Goal: Task Accomplishment & Management: Complete application form

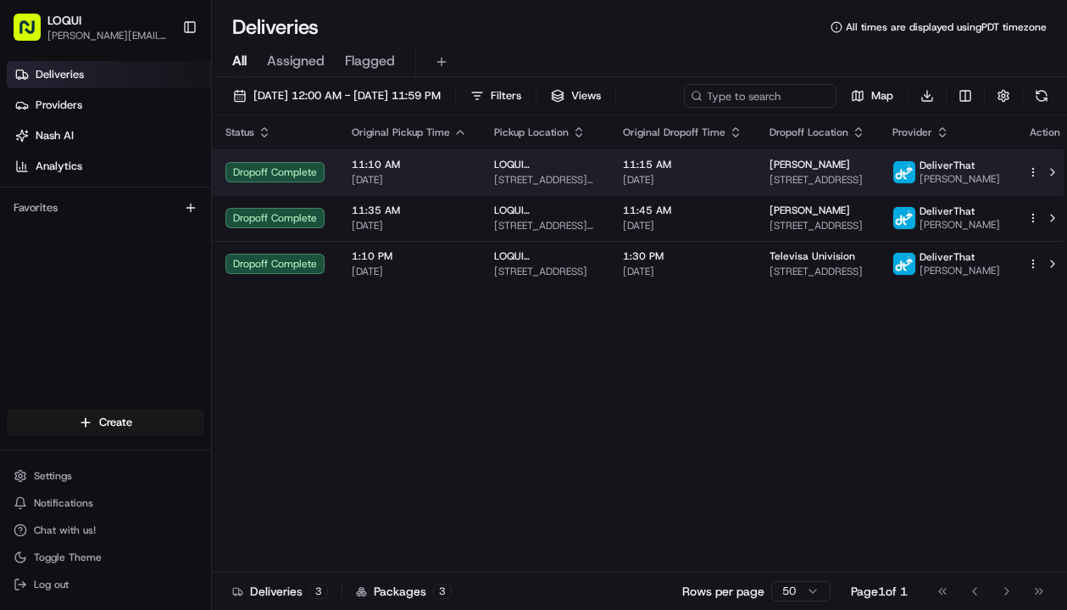
click at [285, 182] on div "Dropoff Complete" at bounding box center [275, 172] width 99 height 20
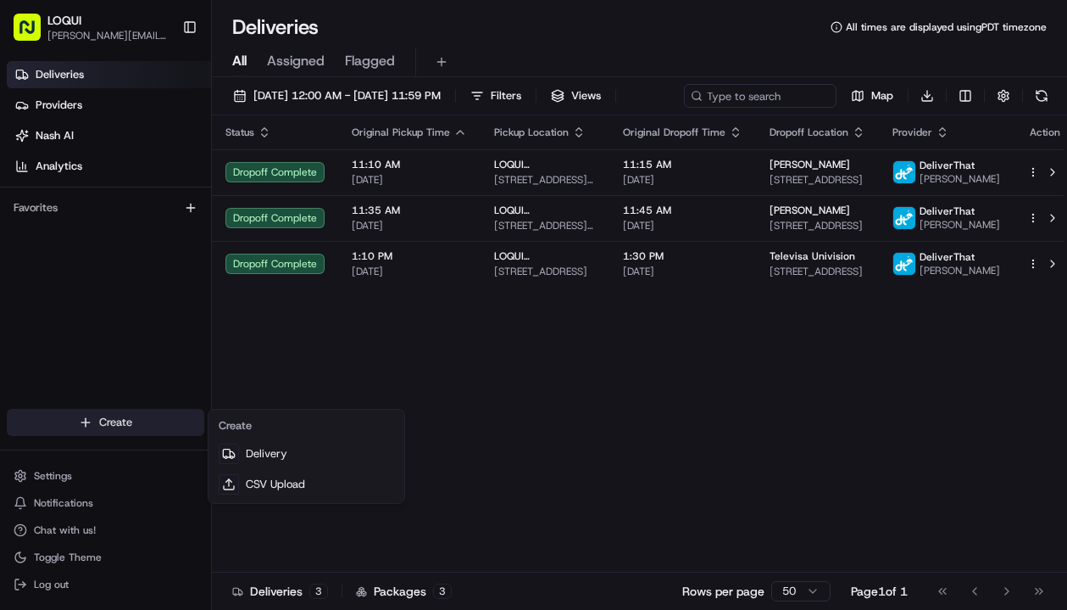
click at [109, 421] on html "LOQUI [PERSON_NAME][EMAIL_ADDRESS][DOMAIN_NAME] Toggle Sidebar Deliveries Provi…" at bounding box center [533, 305] width 1067 height 610
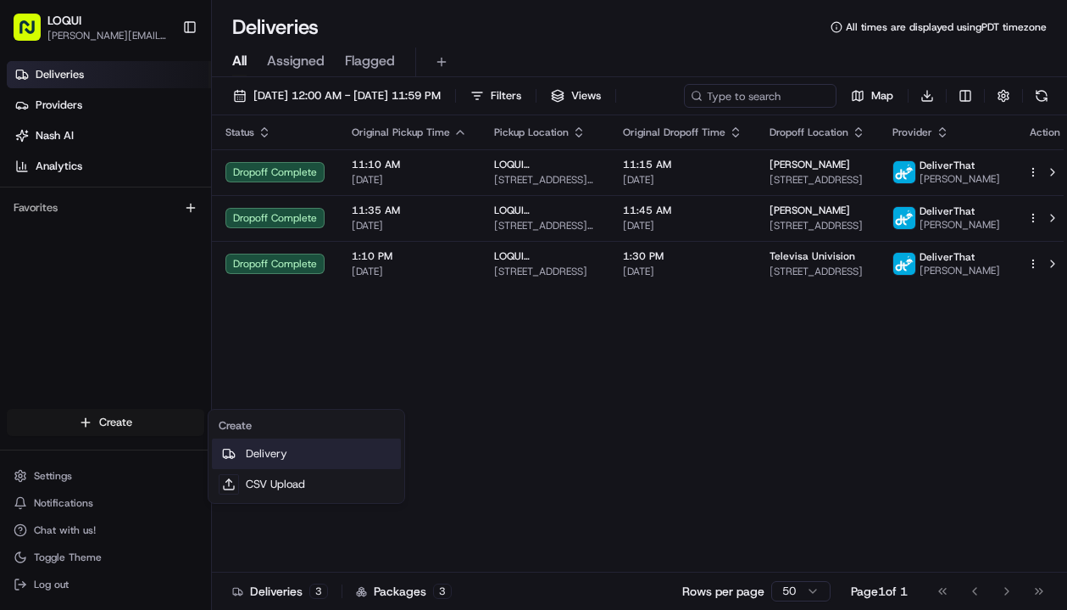
click at [265, 453] on link "Delivery" at bounding box center [306, 453] width 189 height 31
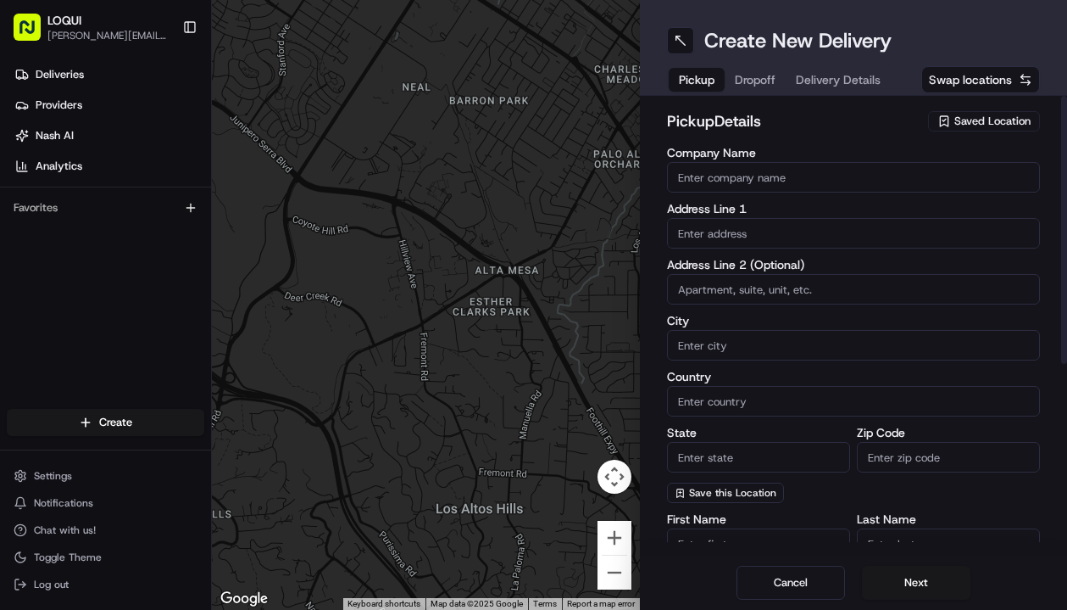
click at [998, 125] on span "Saved Location" at bounding box center [993, 121] width 76 height 15
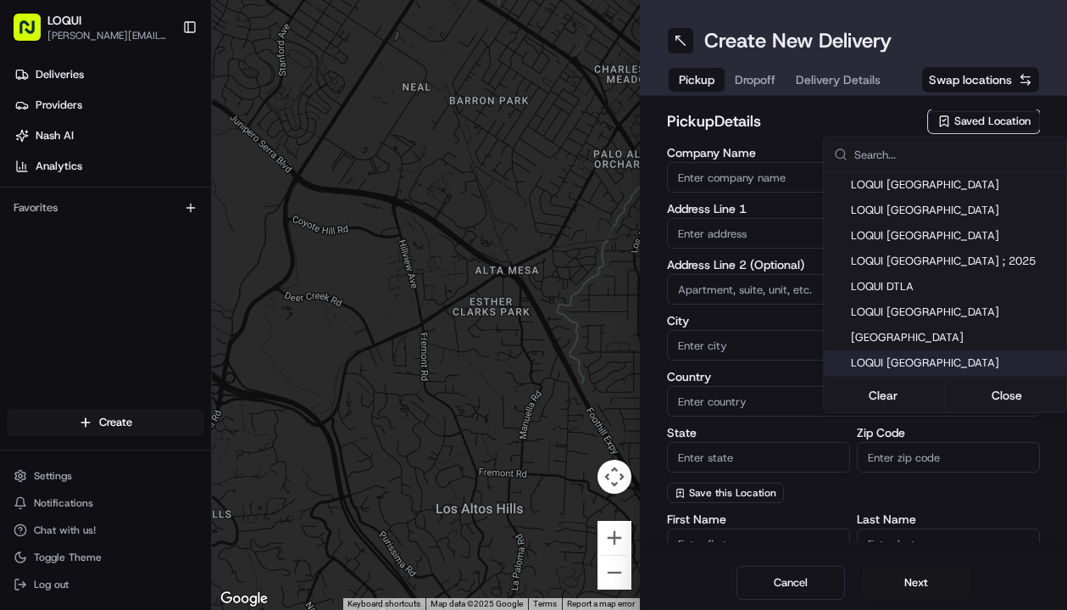
click at [921, 362] on span "LOQUI [GEOGRAPHIC_DATA]" at bounding box center [955, 362] width 209 height 15
type input "LOQUI [GEOGRAPHIC_DATA]"
type input "#44"
type input "[GEOGRAPHIC_DATA]"
type input "US"
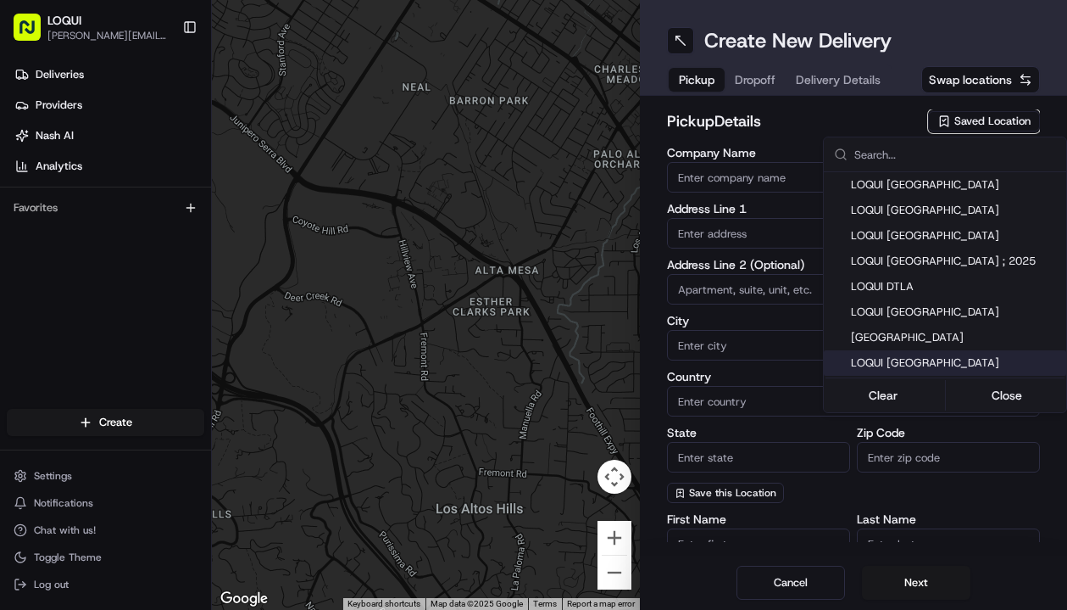
type input "CA"
type input "91364"
type input "[PHONE_NUMBER]"
type input "[STREET_ADDRESS]"
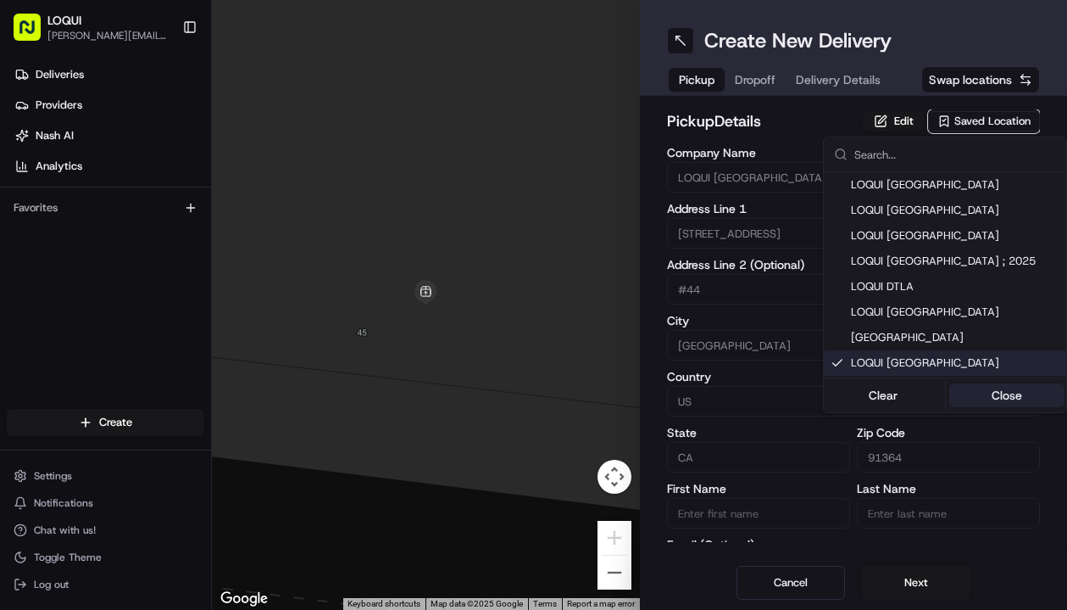
click at [1000, 396] on button "Close" at bounding box center [1008, 395] width 116 height 24
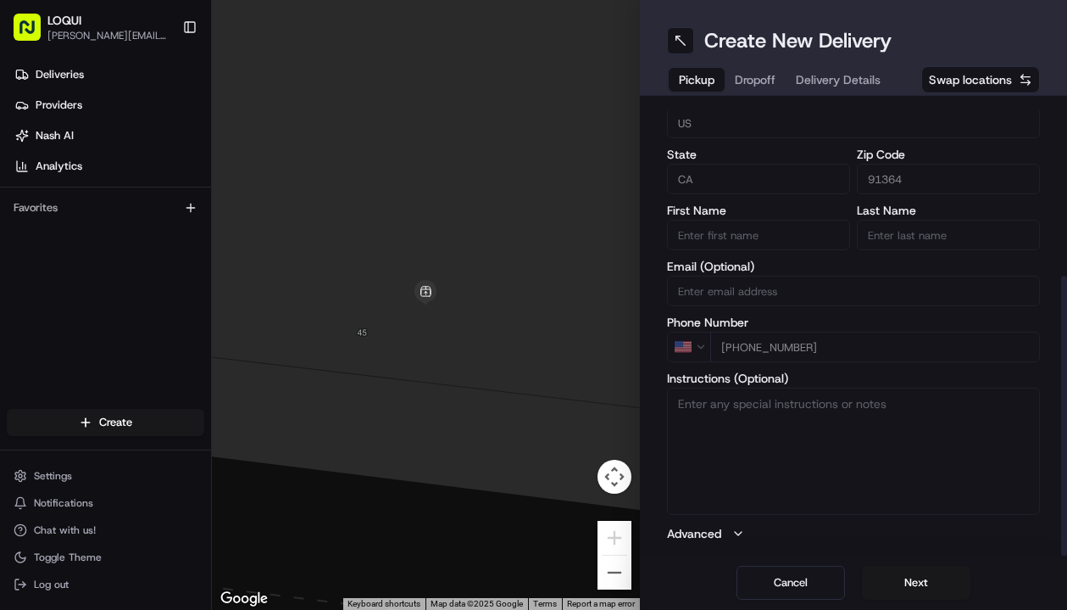
scroll to position [278, 0]
click at [745, 532] on button "Advanced" at bounding box center [854, 533] width 374 height 17
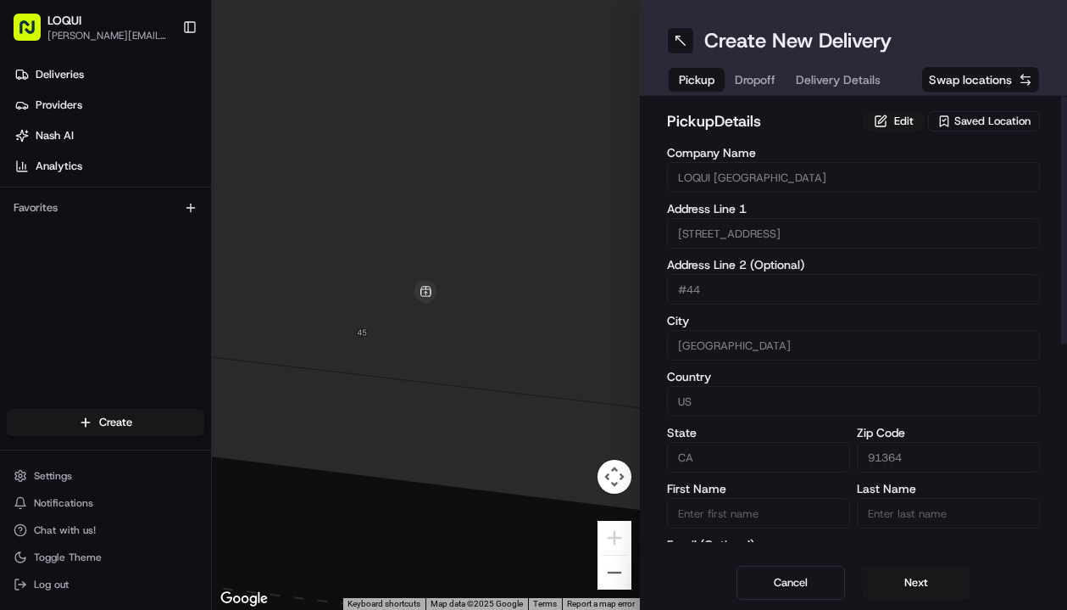
scroll to position [0, 0]
click at [760, 75] on span "Dropoff" at bounding box center [755, 79] width 41 height 17
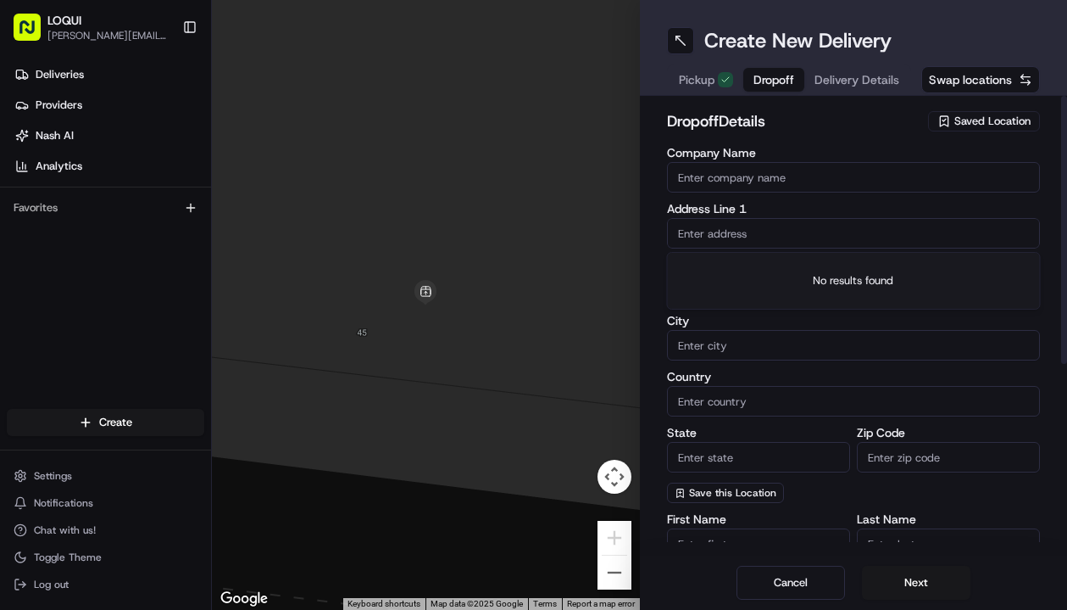
paste input "[STREET_ADDRESS]"
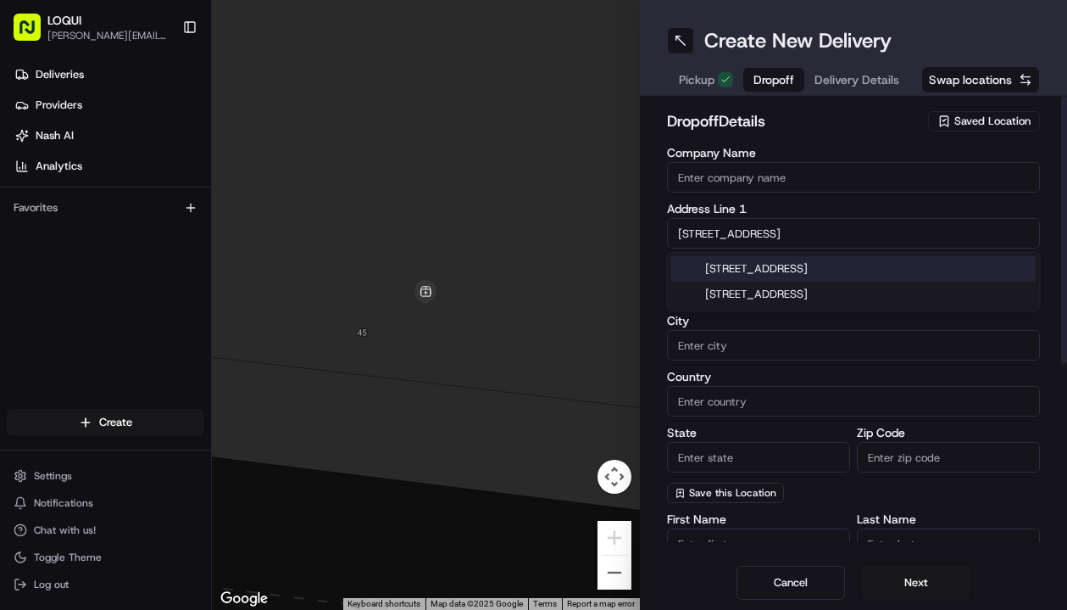
click at [873, 267] on div "[STREET_ADDRESS]" at bounding box center [853, 268] width 365 height 25
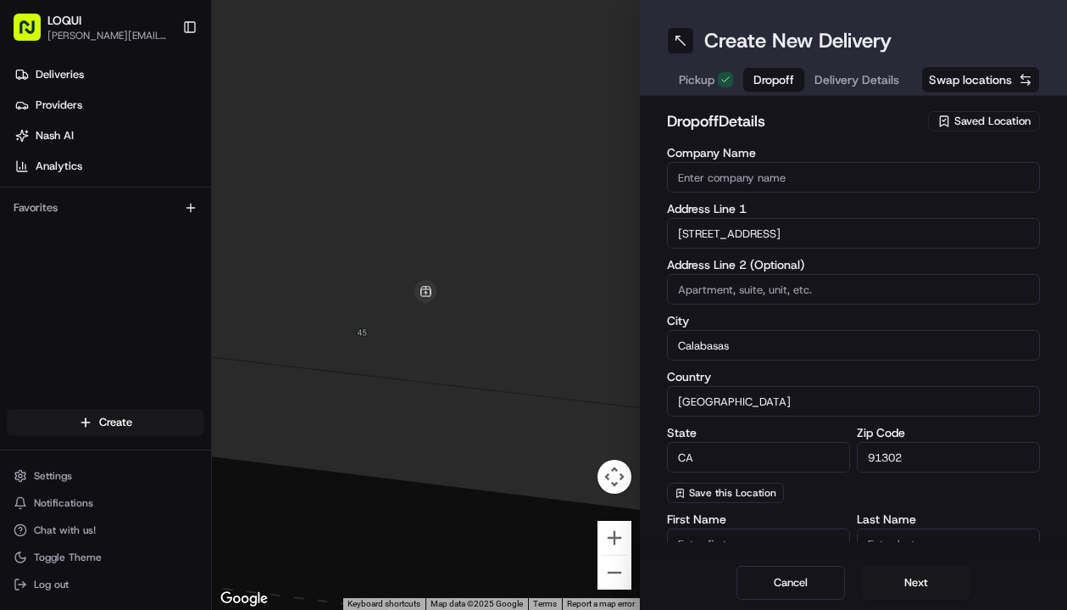
type input "[STREET_ADDRESS]"
type input "Calabasas"
type input "[GEOGRAPHIC_DATA]"
type input "CA"
type input "91302"
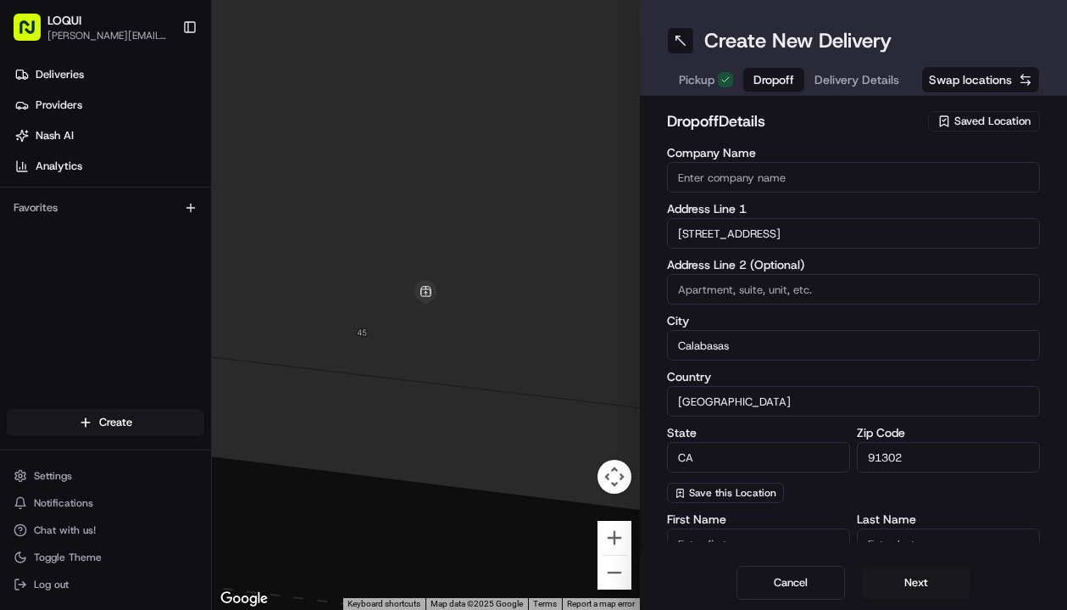
type input "[STREET_ADDRESS]"
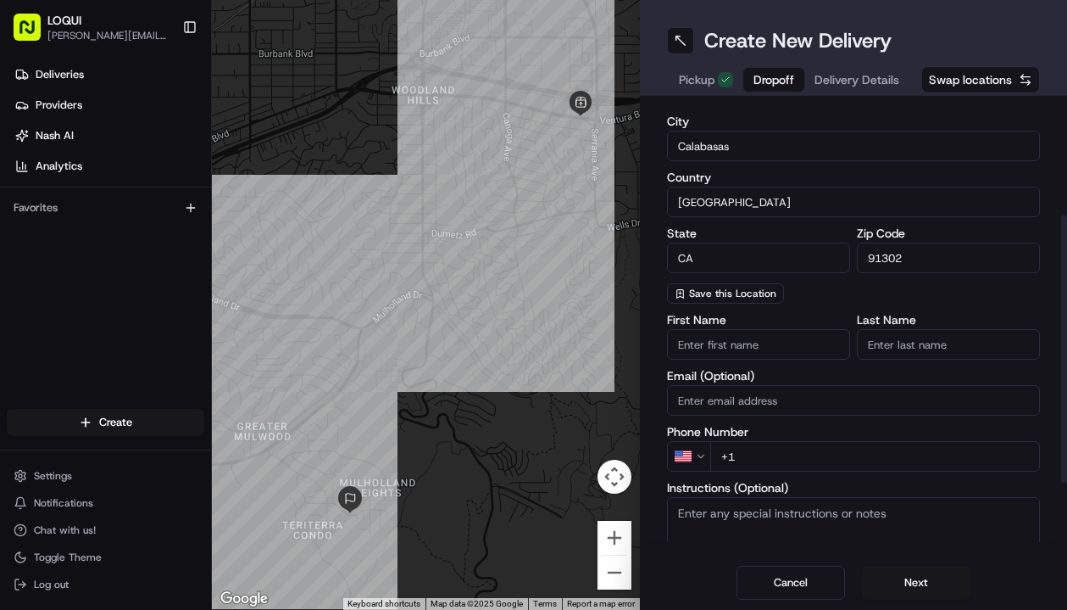
scroll to position [203, 0]
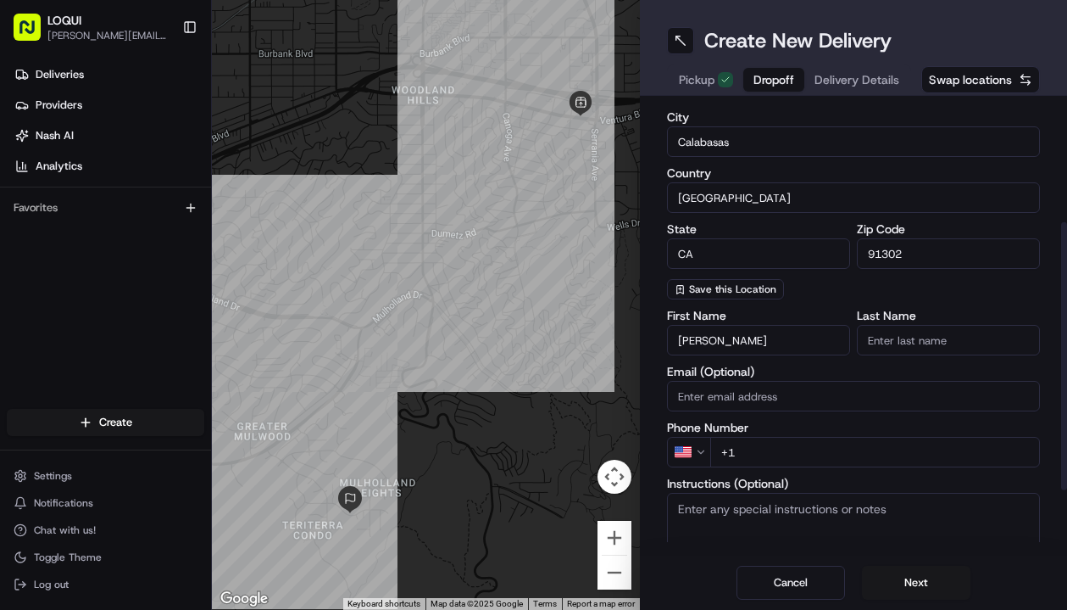
type input "[PERSON_NAME]"
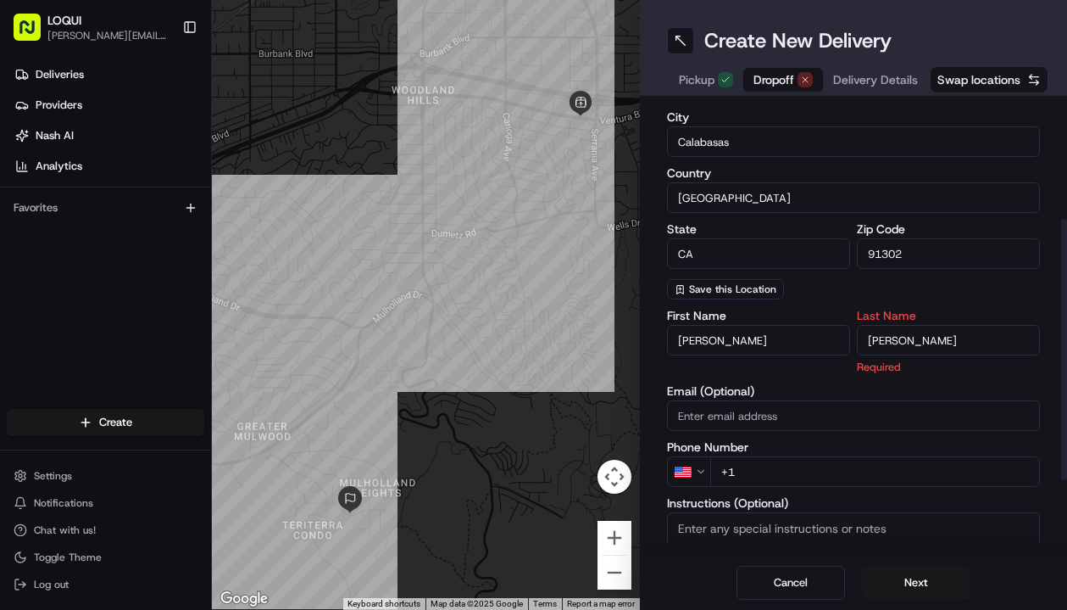
type input "[PERSON_NAME]"
click at [777, 384] on div "First Name [PERSON_NAME] Last Name [PERSON_NAME] Required Email (Optional) Phon…" at bounding box center [854, 488] width 374 height 358
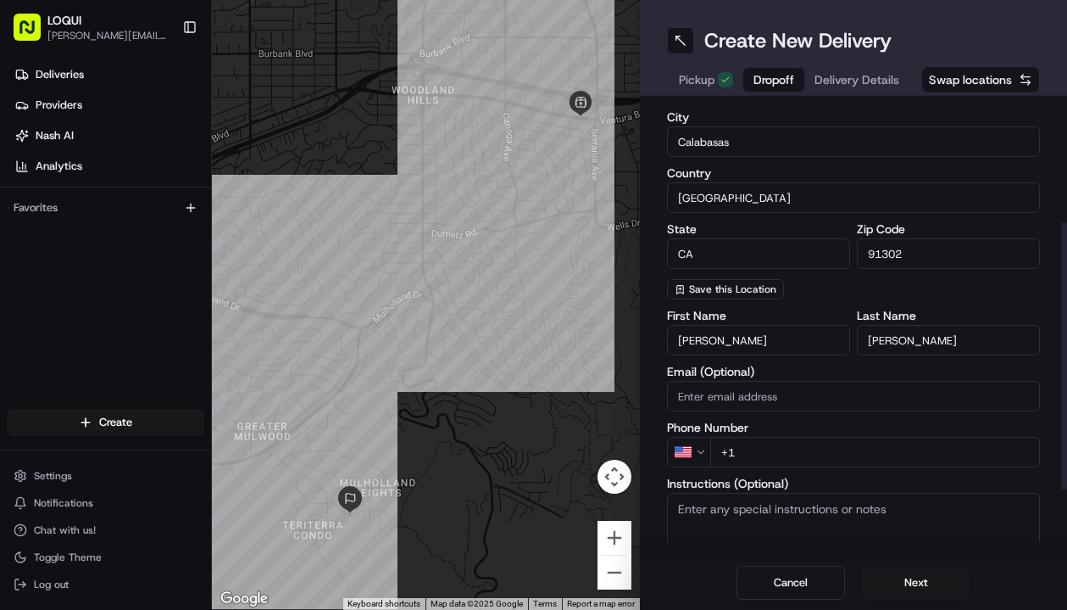
paste input "[EMAIL_ADDRESS][DOMAIN_NAME]"
type input "[EMAIL_ADDRESS][DOMAIN_NAME]"
click at [659, 404] on div "dropoff Details Saved Location Company Name Address Line 1 [GEOGRAPHIC_DATA] Ad…" at bounding box center [854, 326] width 428 height 460
paste input "31 06 123834"
click at [736, 453] on input "[PHONE_NUMBER]" at bounding box center [875, 452] width 331 height 31
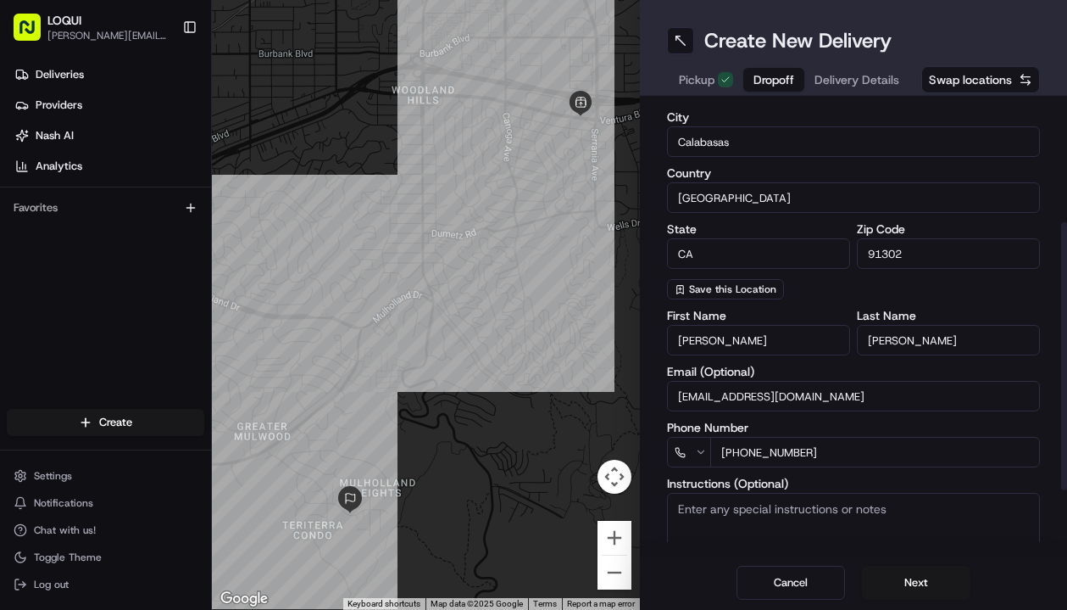
click at [825, 443] on input "[PHONE_NUMBER]" at bounding box center [875, 452] width 331 height 31
paste input "31 06"
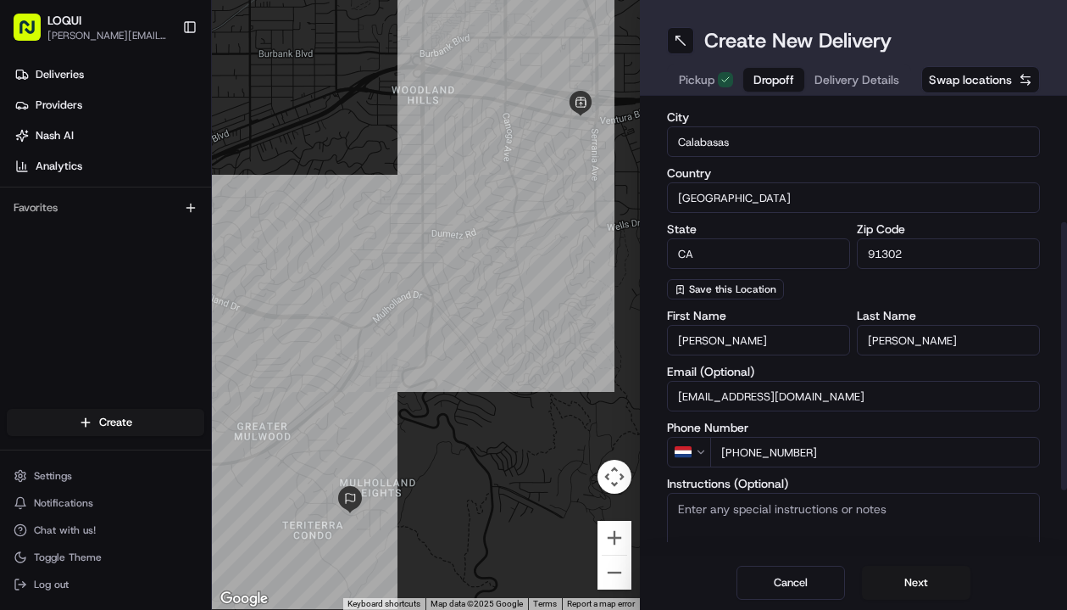
click at [730, 448] on input "[PHONE_NUMBER]" at bounding box center [875, 452] width 331 height 31
type input "[PHONE_NUMBER]"
click at [840, 445] on input "[PHONE_NUMBER]" at bounding box center [875, 452] width 331 height 31
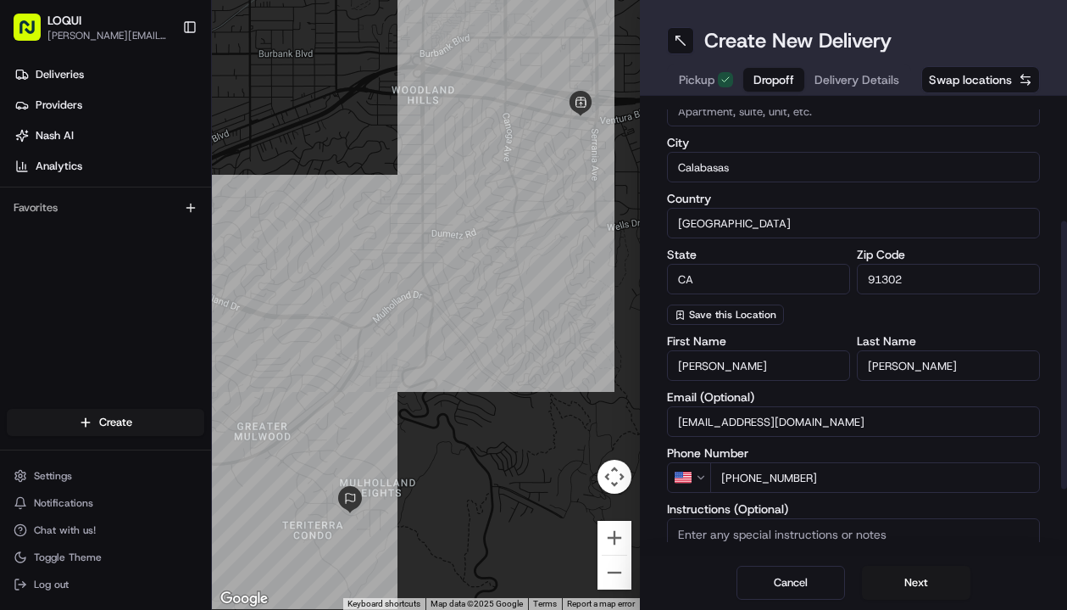
scroll to position [231, 0]
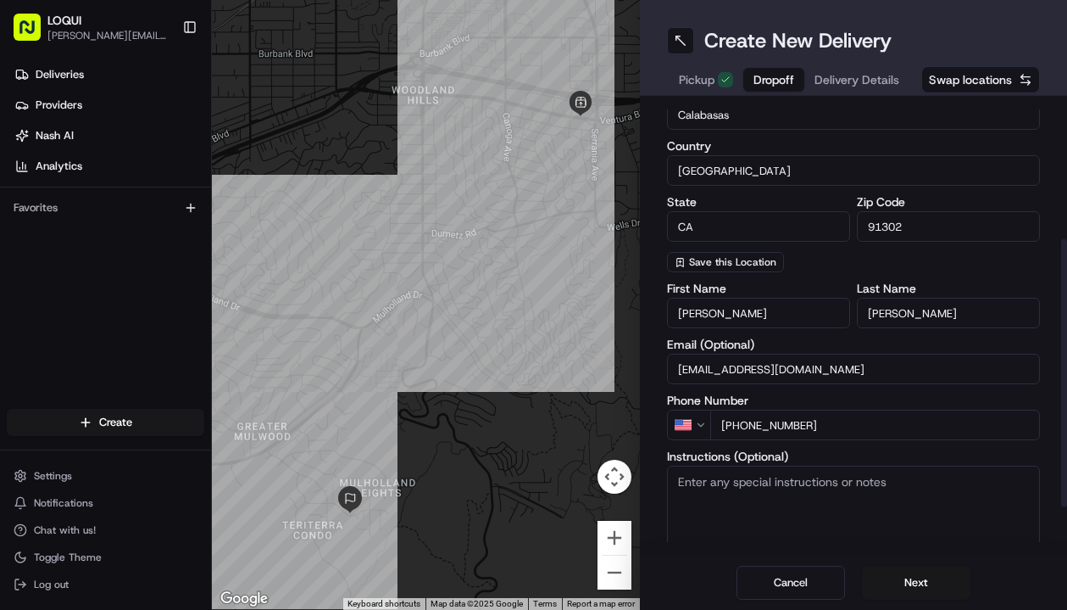
drag, startPoint x: 808, startPoint y: 374, endPoint x: 673, endPoint y: 369, distance: 134.9
click at [673, 369] on input "[EMAIL_ADDRESS][DOMAIN_NAME]" at bounding box center [854, 369] width 374 height 31
click at [813, 394] on label "Phone Number" at bounding box center [854, 400] width 374 height 12
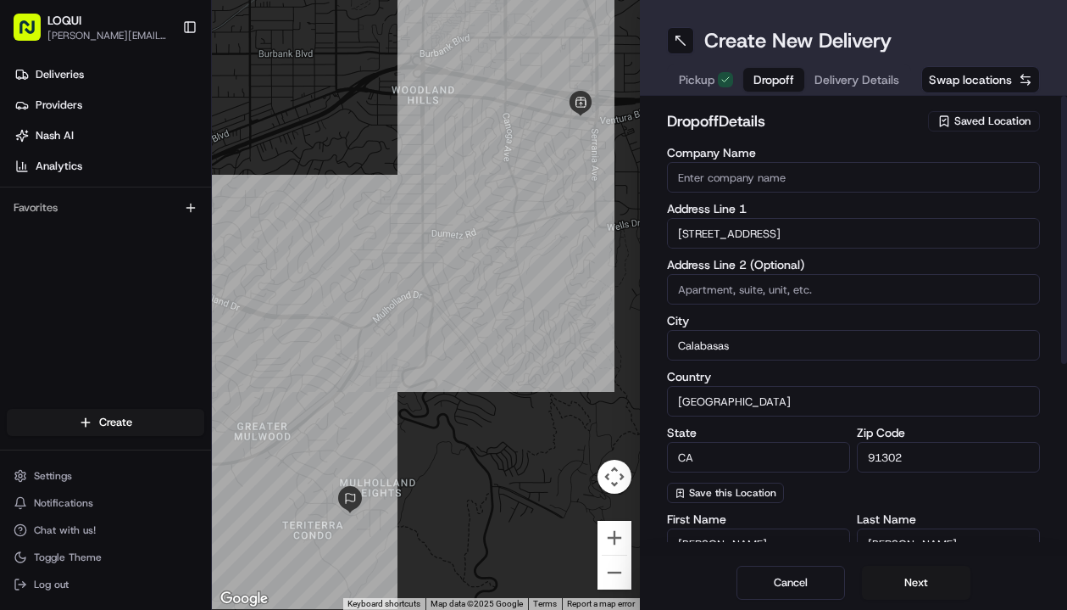
scroll to position [0, 0]
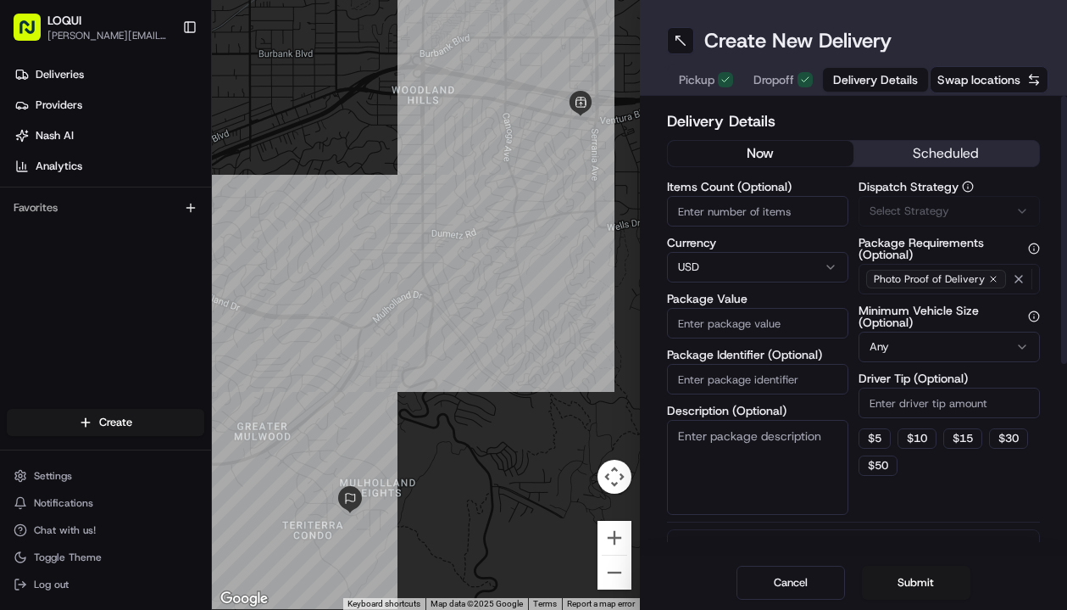
click at [867, 83] on span "Delivery Details" at bounding box center [875, 79] width 85 height 17
click at [954, 153] on button "scheduled" at bounding box center [947, 153] width 186 height 25
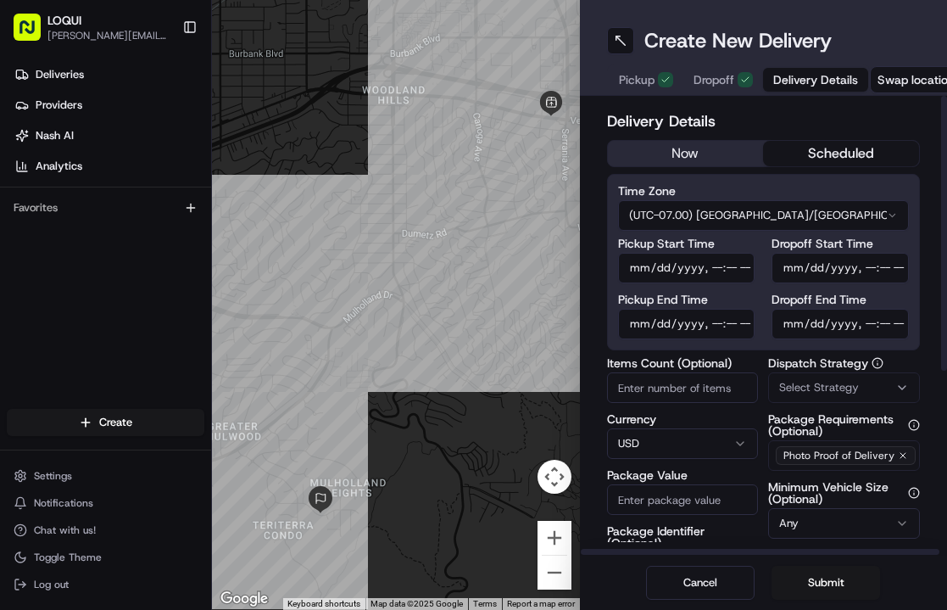
click at [813, 271] on input "Dropoff Start Time" at bounding box center [839, 268] width 137 height 31
click at [789, 269] on input "Dropoff Start Time" at bounding box center [839, 268] width 137 height 31
click at [815, 265] on input "Dropoff Start Time" at bounding box center [839, 268] width 137 height 31
click at [792, 274] on input "Dropoff Start Time" at bounding box center [839, 268] width 137 height 31
click at [816, 265] on input "Dropoff Start Time" at bounding box center [839, 268] width 137 height 31
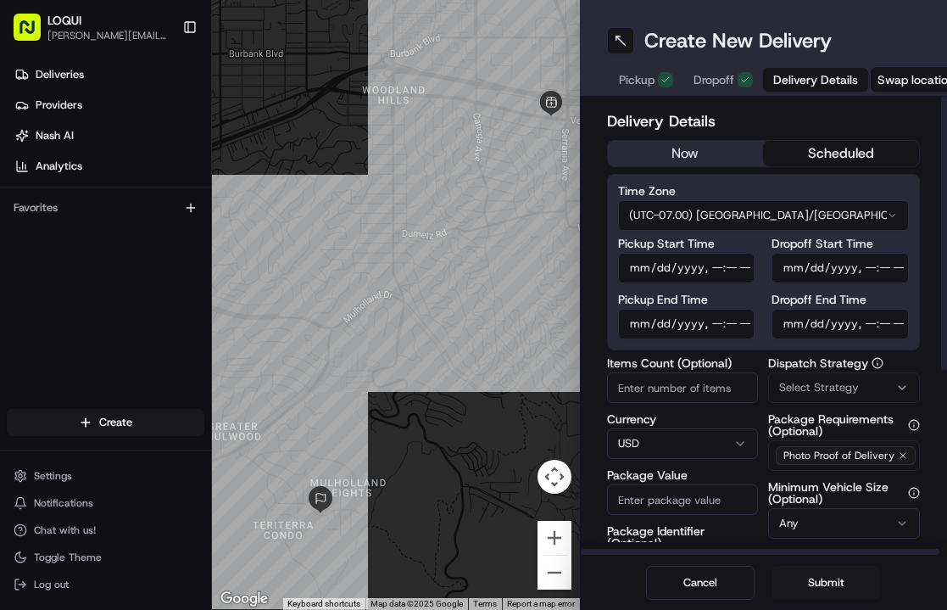
click at [849, 266] on input "Dropoff Start Time" at bounding box center [839, 268] width 137 height 31
click at [874, 266] on input "Dropoff Start Time" at bounding box center [839, 268] width 137 height 31
click at [884, 266] on input "Dropoff Start Time" at bounding box center [839, 268] width 137 height 31
click at [903, 280] on input "Dropoff Start Time" at bounding box center [839, 268] width 137 height 31
click at [890, 309] on input "Dropoff End Time" at bounding box center [839, 324] width 137 height 31
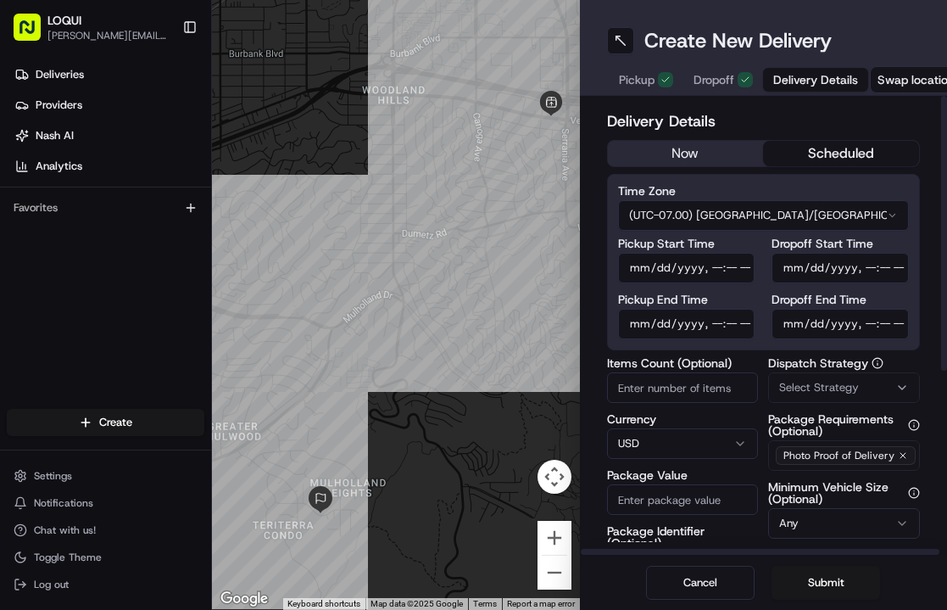
type input "[DATE]T22:54"
click at [866, 325] on input "Dropoff End Time" at bounding box center [839, 324] width 137 height 31
click at [870, 269] on input "Dropoff Start Time" at bounding box center [839, 268] width 137 height 31
click at [914, 292] on div "Time Zone (UTC-07.00) [GEOGRAPHIC_DATA]/[GEOGRAPHIC_DATA] PDT Pickup Start Time…" at bounding box center [764, 262] width 314 height 176
click at [870, 269] on input "Dropoff Start Time" at bounding box center [839, 268] width 137 height 31
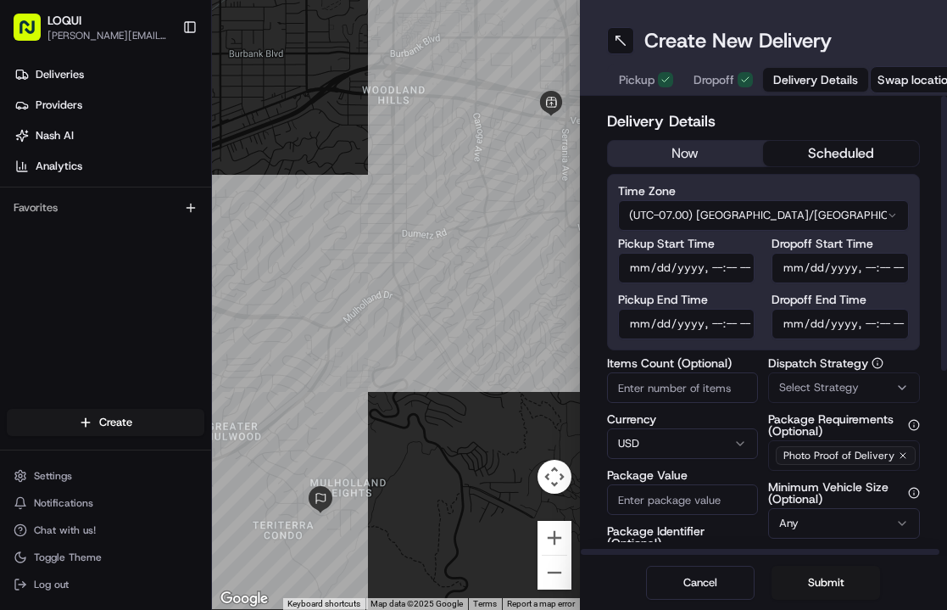
click at [897, 292] on div "Dropoff Start Time Dropoff End Time" at bounding box center [839, 288] width 137 height 102
click at [872, 270] on input "Dropoff Start Time" at bounding box center [839, 268] width 137 height 31
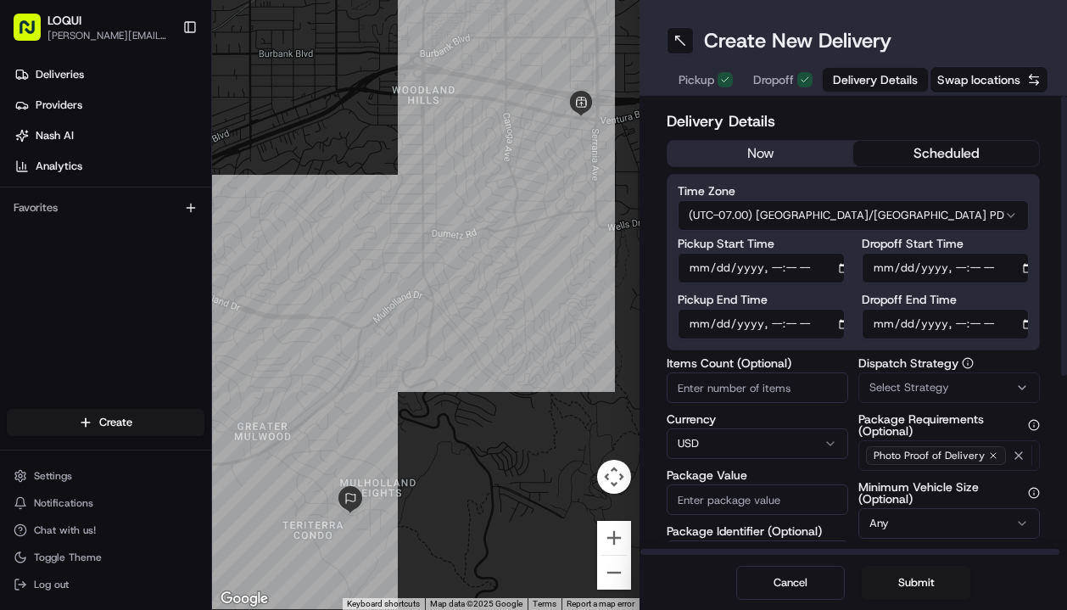
click at [980, 267] on input "Dropoff Start Time" at bounding box center [944, 268] width 167 height 31
type input "[DATE]T16:45"
type input "[DATE]T16:35"
click at [991, 288] on div "Dropoff Start Time Dropoff End Time" at bounding box center [944, 288] width 167 height 102
click at [960, 327] on input "Dropoff End Time" at bounding box center [944, 324] width 167 height 31
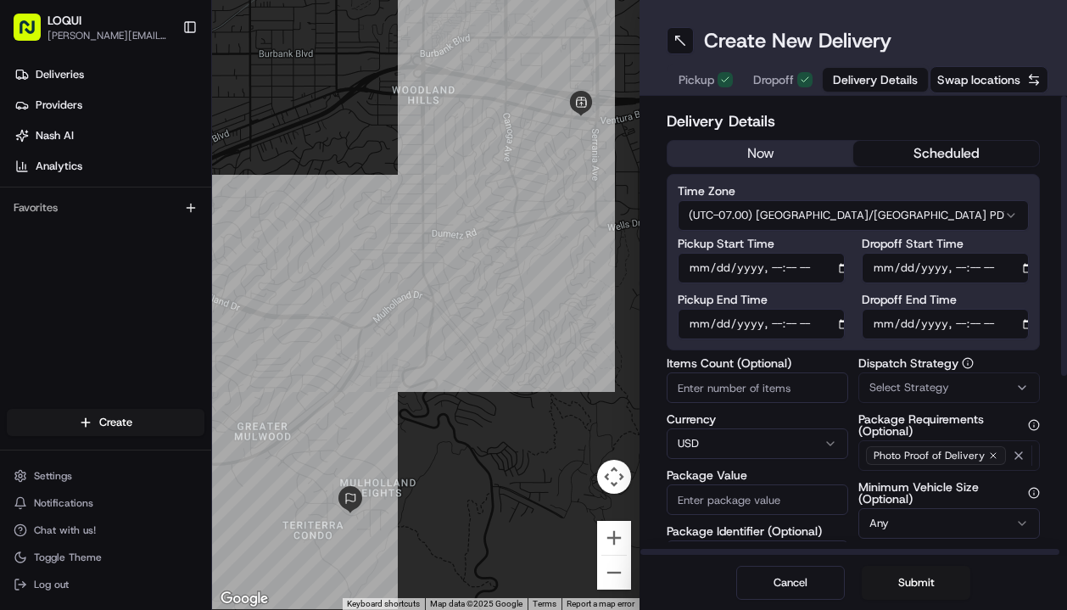
click at [980, 326] on input "Dropoff End Time" at bounding box center [944, 324] width 167 height 31
type input "[DATE]T16:50"
type input "[DATE]T16:45"
click at [1003, 348] on div "Time Zone (UTC-07.00) [GEOGRAPHIC_DATA]/[GEOGRAPHIC_DATA] PDT Pickup Start Time…" at bounding box center [852, 262] width 373 height 176
click at [702, 270] on input "Pickup Start Time" at bounding box center [760, 268] width 167 height 31
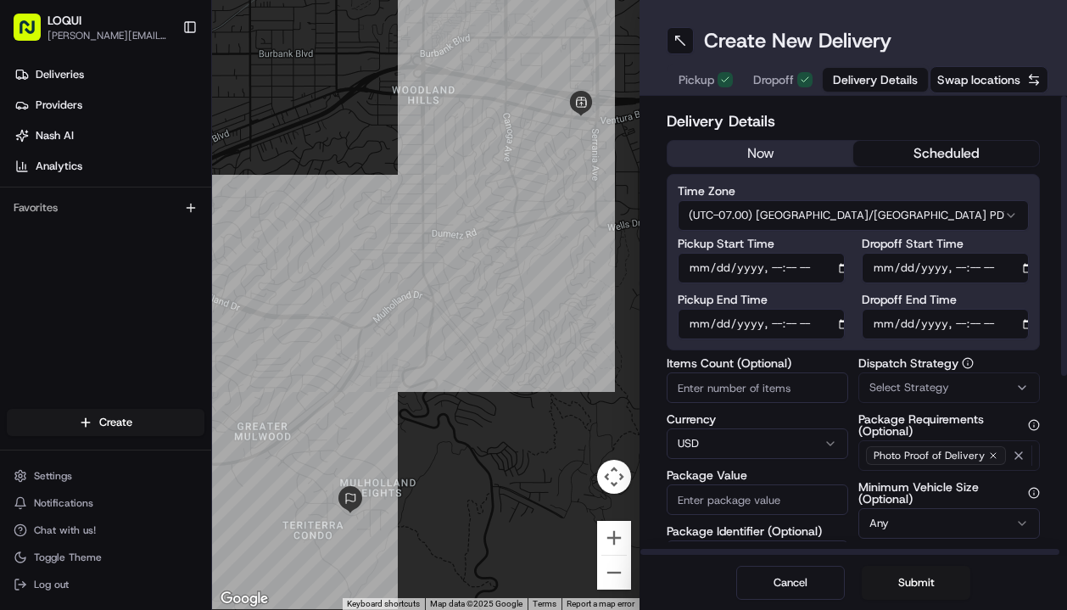
type input "[DATE]T22:55"
click at [773, 266] on input "Pickup Start Time" at bounding box center [760, 268] width 167 height 31
click at [778, 325] on input "Pickup End Time" at bounding box center [760, 324] width 167 height 31
click at [794, 324] on input "Pickup End Time" at bounding box center [760, 324] width 167 height 31
click at [815, 320] on input "Pickup End Time" at bounding box center [760, 324] width 167 height 31
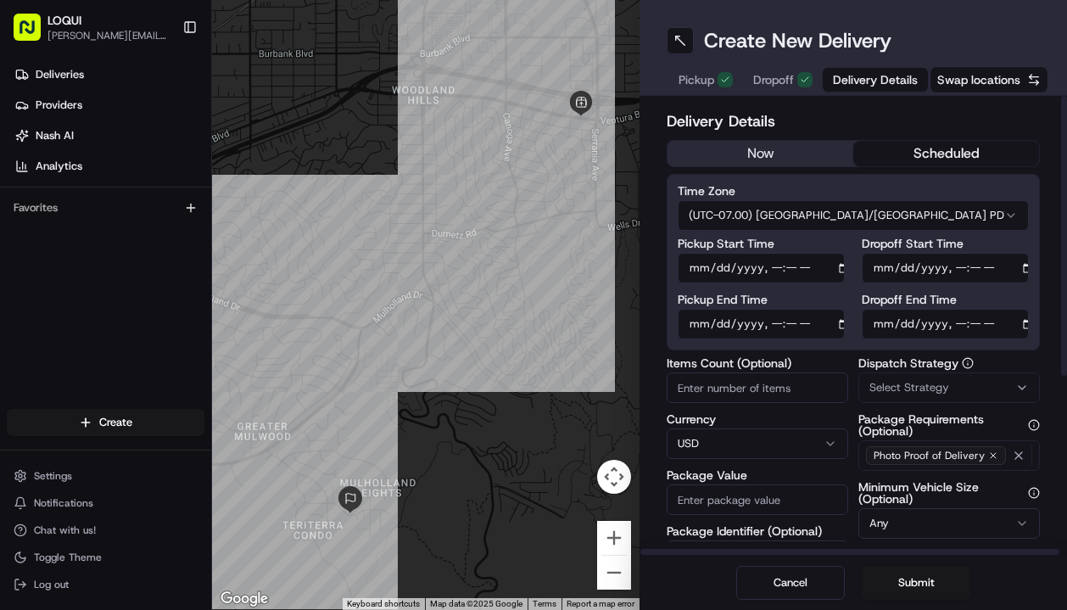
click at [721, 324] on input "Pickup End Time" at bounding box center [760, 324] width 167 height 31
click at [770, 326] on input "Pickup End Time" at bounding box center [760, 324] width 167 height 31
click at [788, 322] on input "Pickup End Time" at bounding box center [760, 324] width 167 height 31
type input "[DATE]T16:20"
click at [777, 270] on input "Pickup Start Time" at bounding box center [760, 268] width 167 height 31
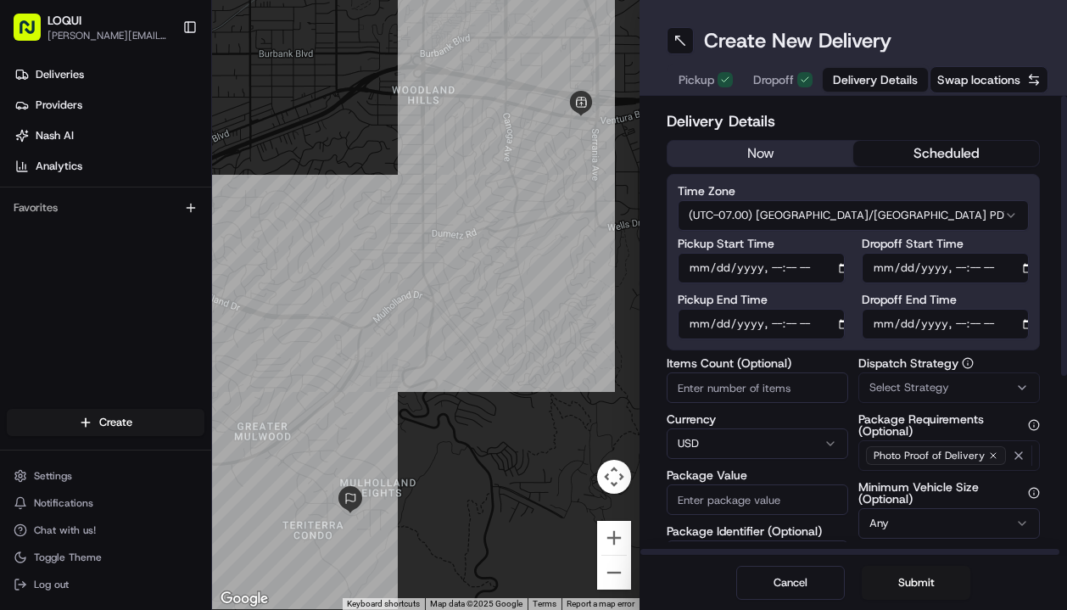
click at [792, 270] on input "Pickup Start Time" at bounding box center [760, 268] width 167 height 31
type input "[DATE]T16:15"
type input "[DATE]T16:20"
click at [817, 292] on div "Pickup Start Time Pickup End Time" at bounding box center [760, 288] width 167 height 102
click at [788, 329] on input "Pickup End Time" at bounding box center [760, 324] width 167 height 31
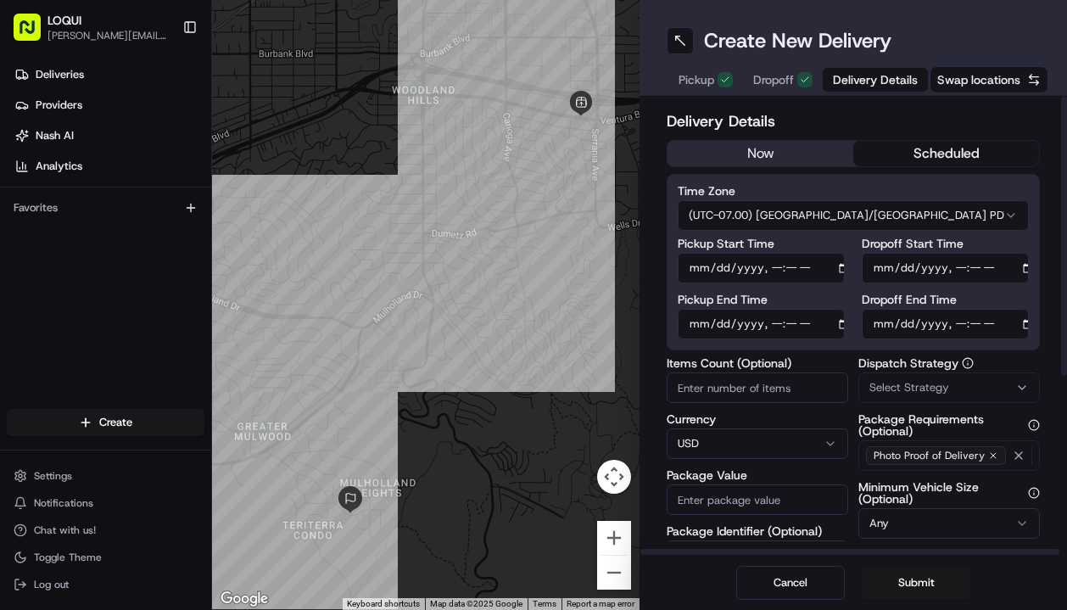
type input "[DATE]T16:25"
click at [815, 295] on label "Pickup End Time" at bounding box center [760, 299] width 167 height 12
click at [815, 309] on input "Pickup End Time" at bounding box center [760, 324] width 167 height 31
click at [843, 348] on div "Time Zone (UTC-07.00) [GEOGRAPHIC_DATA]/[GEOGRAPHIC_DATA] PDT Pickup Start Time…" at bounding box center [852, 262] width 373 height 176
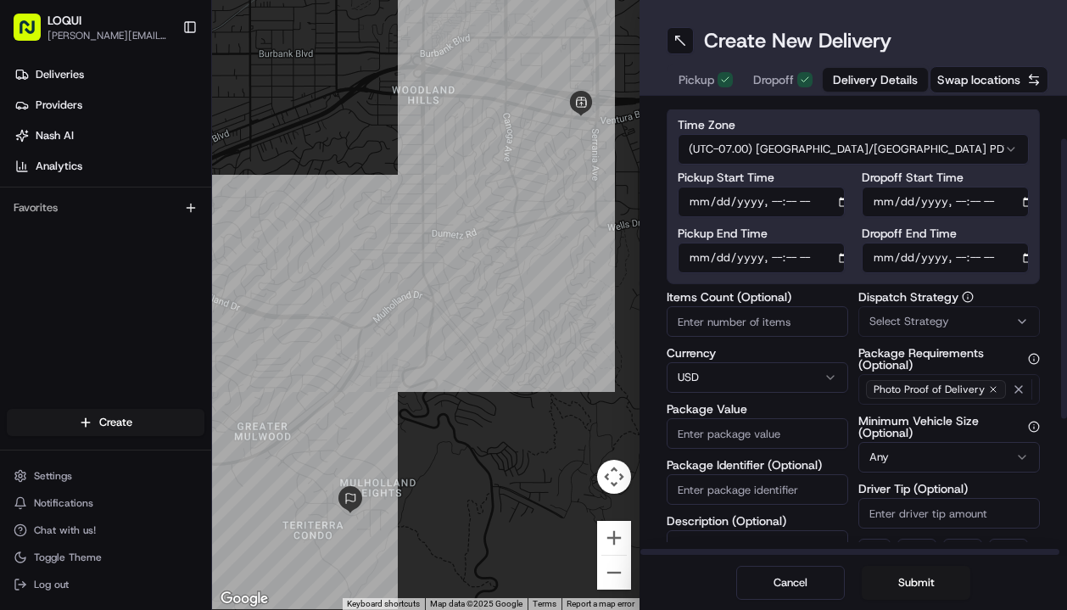
scroll to position [69, 0]
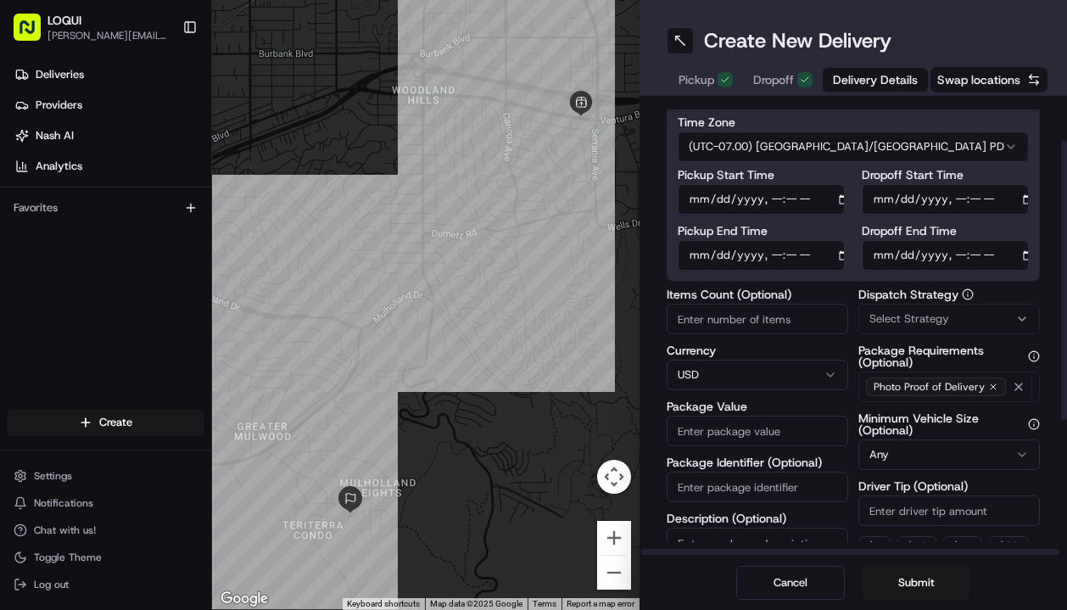
click at [768, 316] on input "Items Count (Optional)" at bounding box center [756, 319] width 181 height 31
type input "3"
click at [857, 343] on div "Items Count (Optional) 3 Currency USD Package Value Package Identifier (Optiona…" at bounding box center [852, 455] width 373 height 334
click at [888, 324] on span "Select Strategy" at bounding box center [909, 318] width 80 height 15
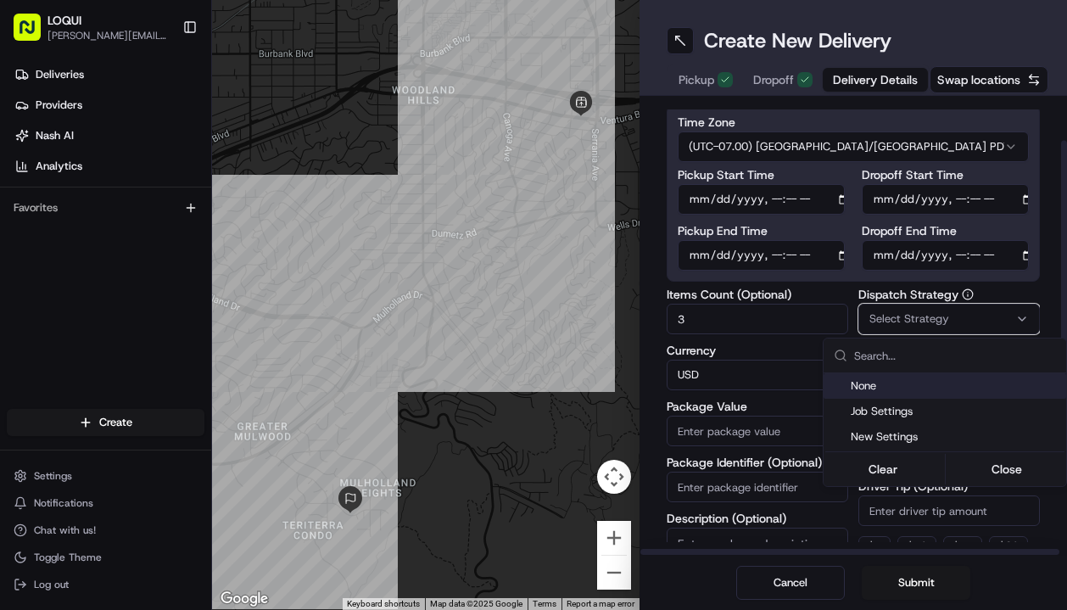
click at [904, 315] on html "LOQUI [PERSON_NAME][EMAIL_ADDRESS][DOMAIN_NAME] Toggle Sidebar Deliveries Provi…" at bounding box center [533, 305] width 1067 height 610
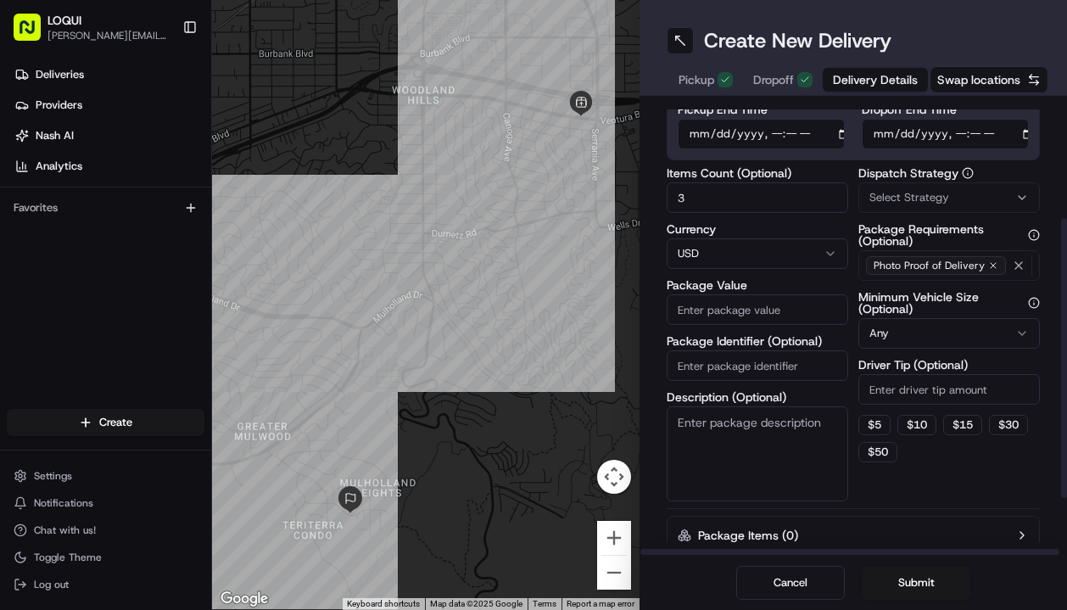
scroll to position [190, 0]
click at [941, 394] on input "Driver Tip (Optional)" at bounding box center [948, 389] width 181 height 31
type input "20"
click at [847, 383] on div "Items Count (Optional) 3 Currency USD Package Value Package Identifier (Optiona…" at bounding box center [756, 334] width 181 height 334
click at [752, 305] on input "Package Value" at bounding box center [756, 309] width 181 height 31
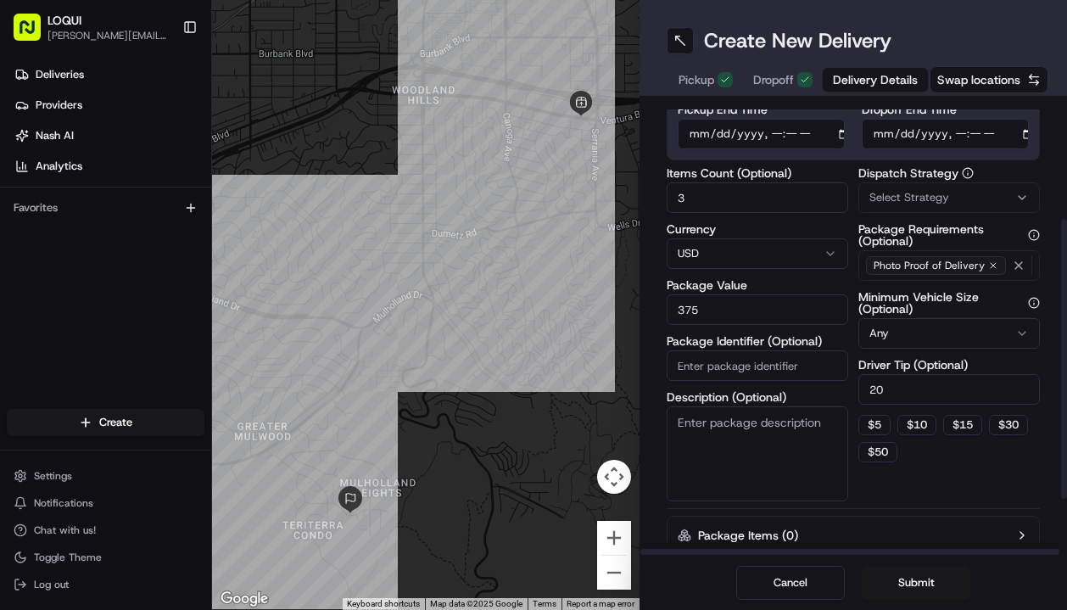
type input "375"
click at [853, 336] on div "Items Count (Optional) 3 Currency USD Package Value 375 Package Identifier (Opt…" at bounding box center [852, 334] width 373 height 334
click at [784, 424] on textarea "Description (Optional)" at bounding box center [756, 453] width 181 height 95
type textarea "2-3 large bags"
click at [851, 385] on div "Items Count (Optional) 3 Currency USD Package Value 375 Package Identifier (Opt…" at bounding box center [852, 334] width 373 height 334
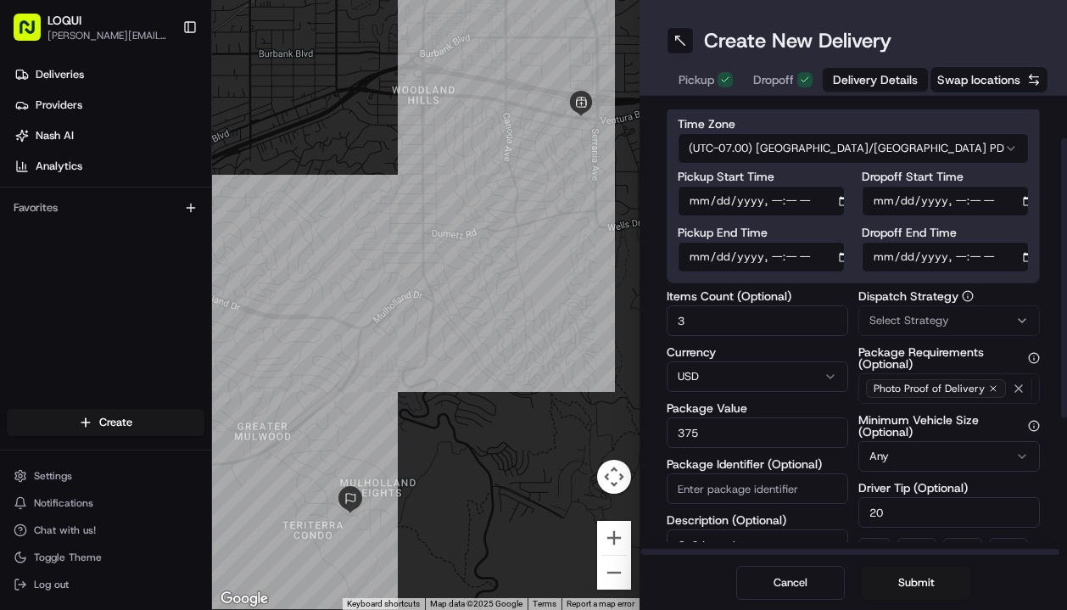
scroll to position [63, 0]
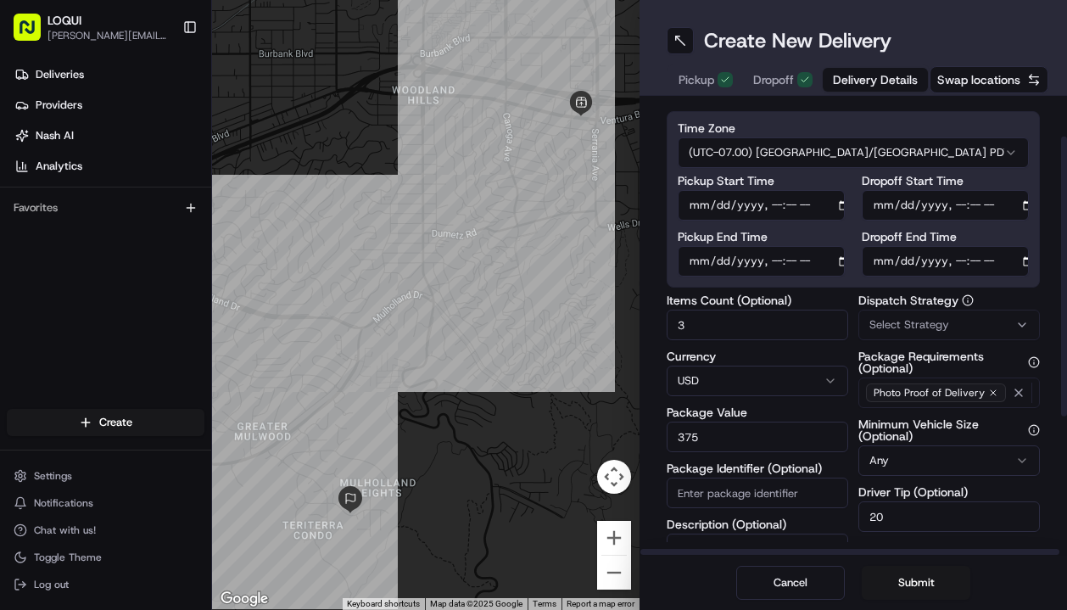
click at [1008, 326] on div "Select Strategy" at bounding box center [948, 324] width 173 height 15
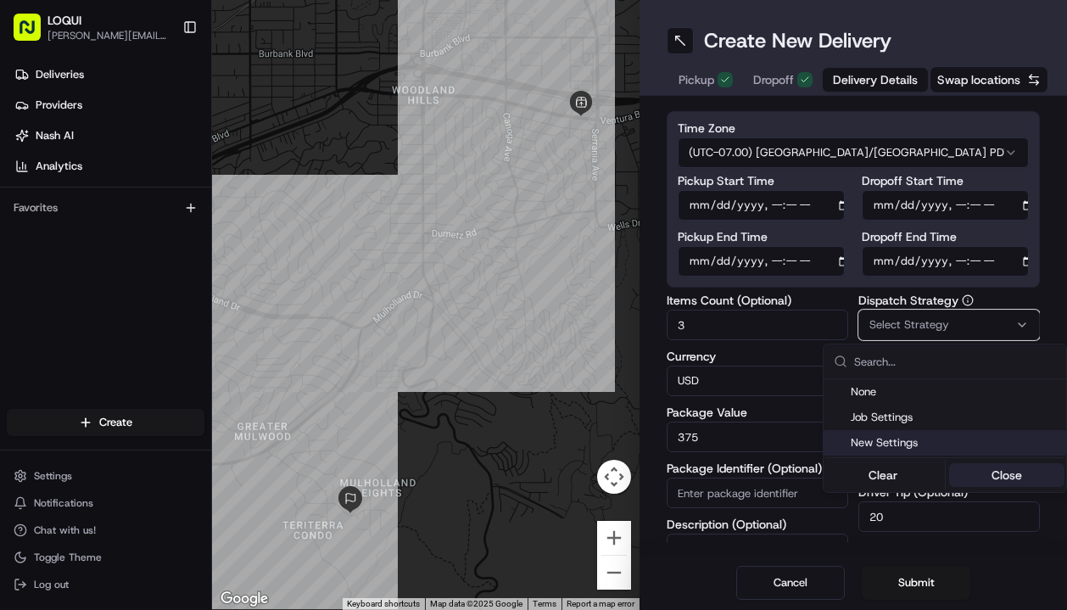
click at [1006, 473] on button "Close" at bounding box center [1007, 475] width 116 height 24
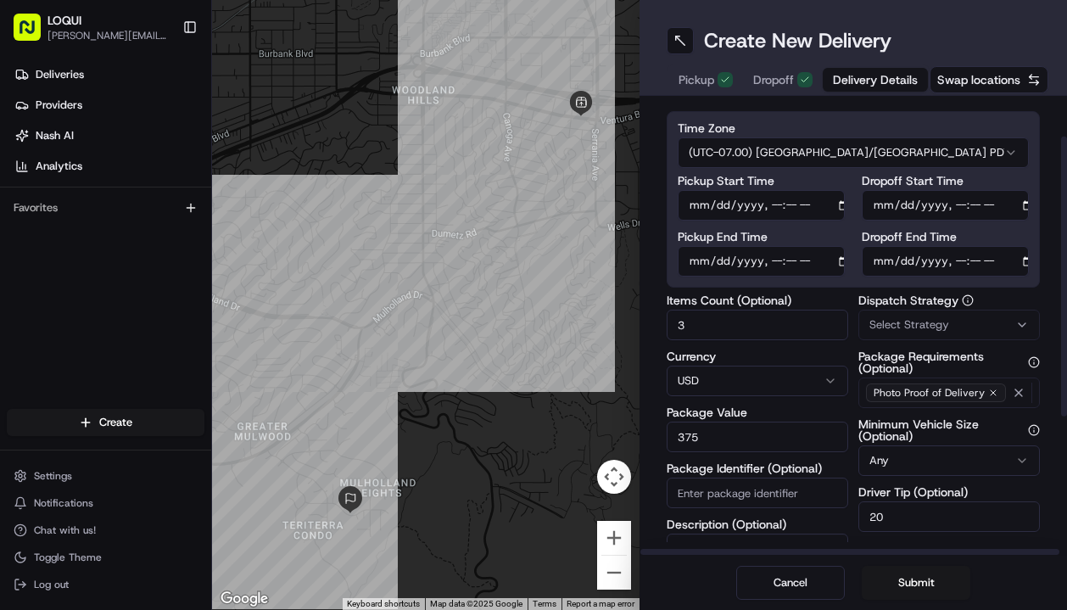
click at [851, 344] on div "Items Count (Optional) 3 Currency USD Package Value 375 Package Identifier (Opt…" at bounding box center [852, 461] width 373 height 334
click at [920, 582] on button "Submit" at bounding box center [915, 582] width 109 height 34
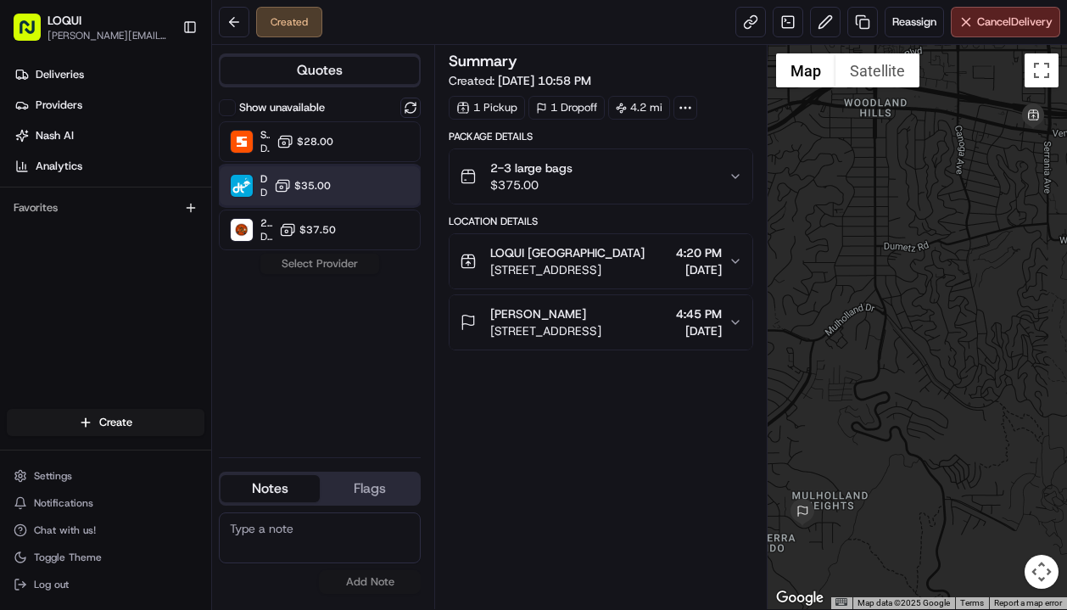
click at [344, 185] on div "DeliverThat Dropoff ETA - $35.00" at bounding box center [320, 185] width 202 height 41
click at [323, 259] on button "Assign Provider" at bounding box center [319, 263] width 120 height 20
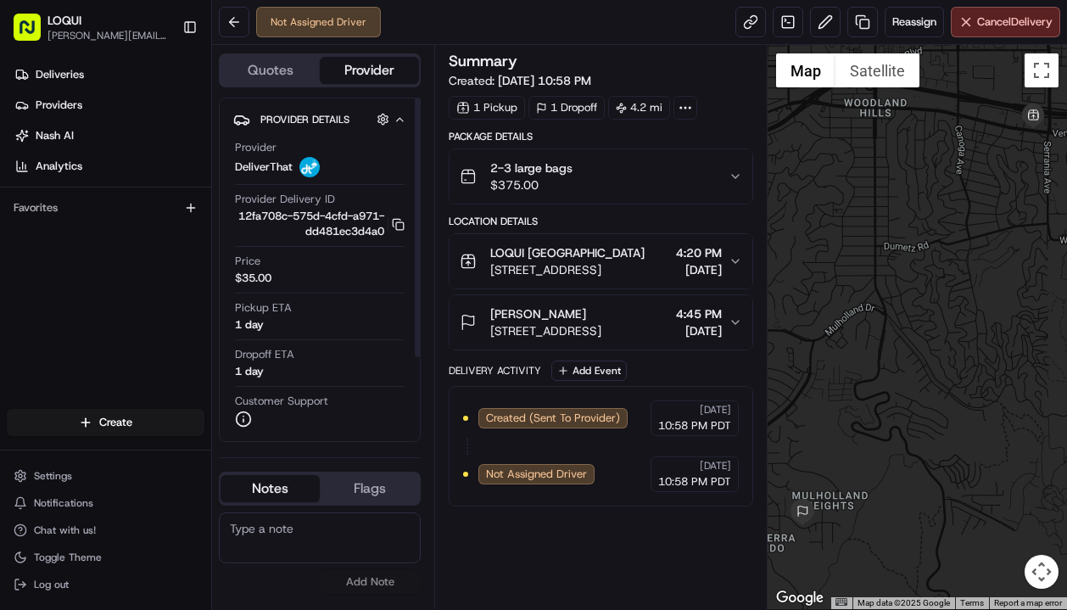
click at [251, 373] on div "1 day" at bounding box center [249, 371] width 29 height 15
click at [735, 321] on icon "button" at bounding box center [735, 322] width 14 height 14
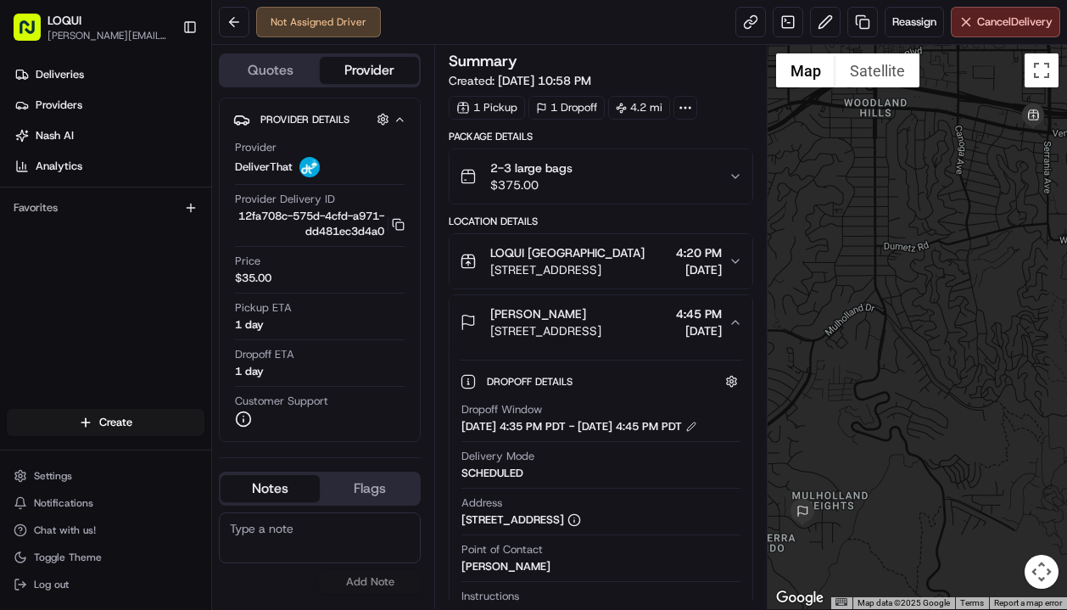
click at [737, 258] on icon "button" at bounding box center [735, 261] width 14 height 14
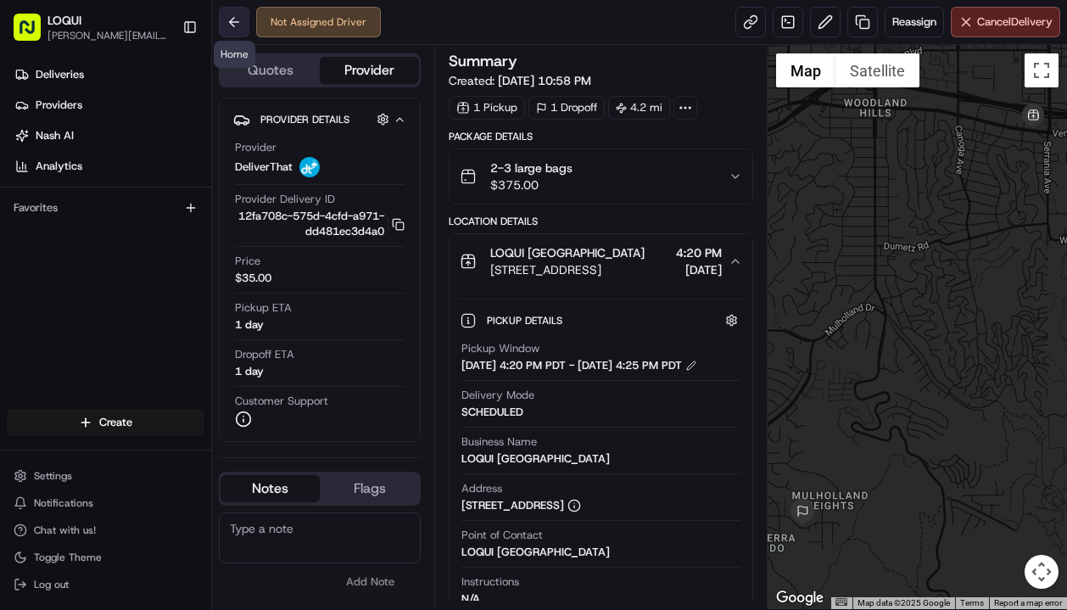
click at [239, 21] on button at bounding box center [234, 22] width 31 height 31
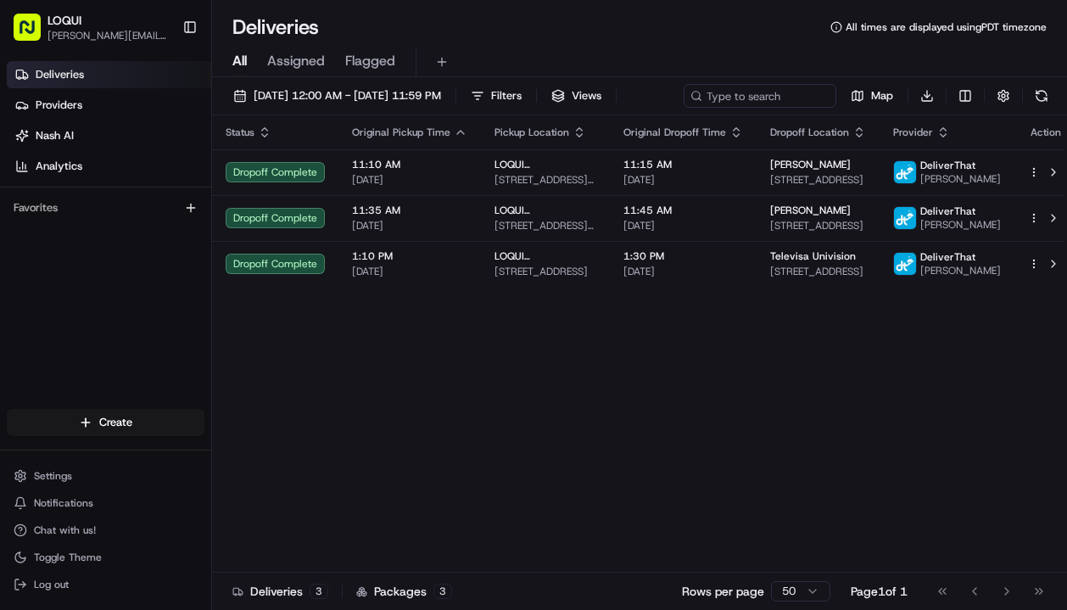
click at [301, 68] on span "Assigned" at bounding box center [296, 61] width 58 height 20
click at [540, 90] on span "Filters ( 1 )" at bounding box center [515, 95] width 49 height 15
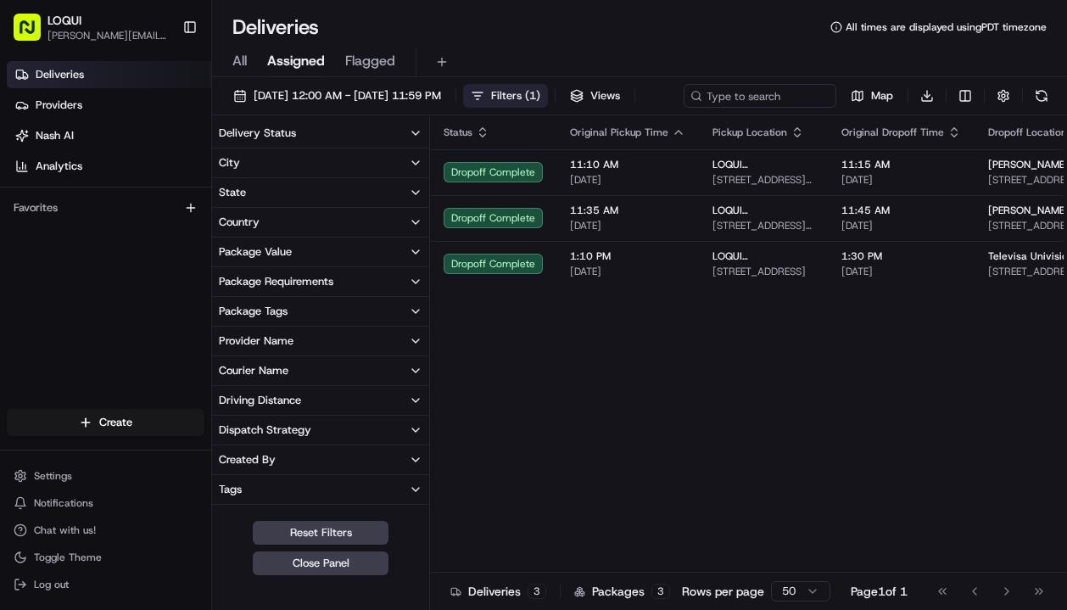
click at [540, 89] on span "Filters ( 1 )" at bounding box center [515, 95] width 49 height 15
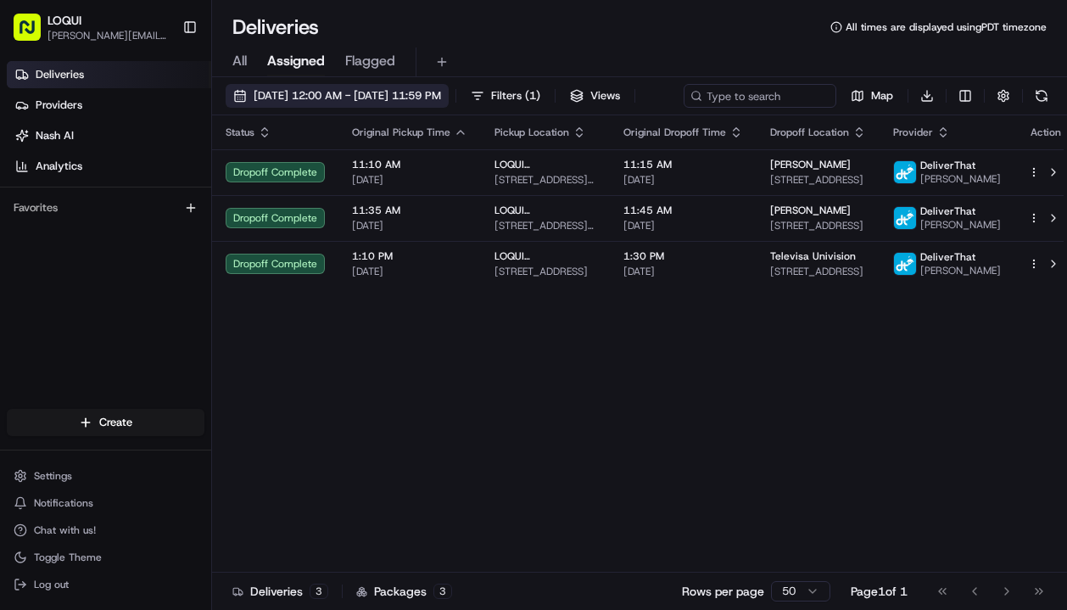
click at [365, 97] on span "[DATE] 12:00 AM - [DATE] 11:59 PM" at bounding box center [346, 95] width 187 height 15
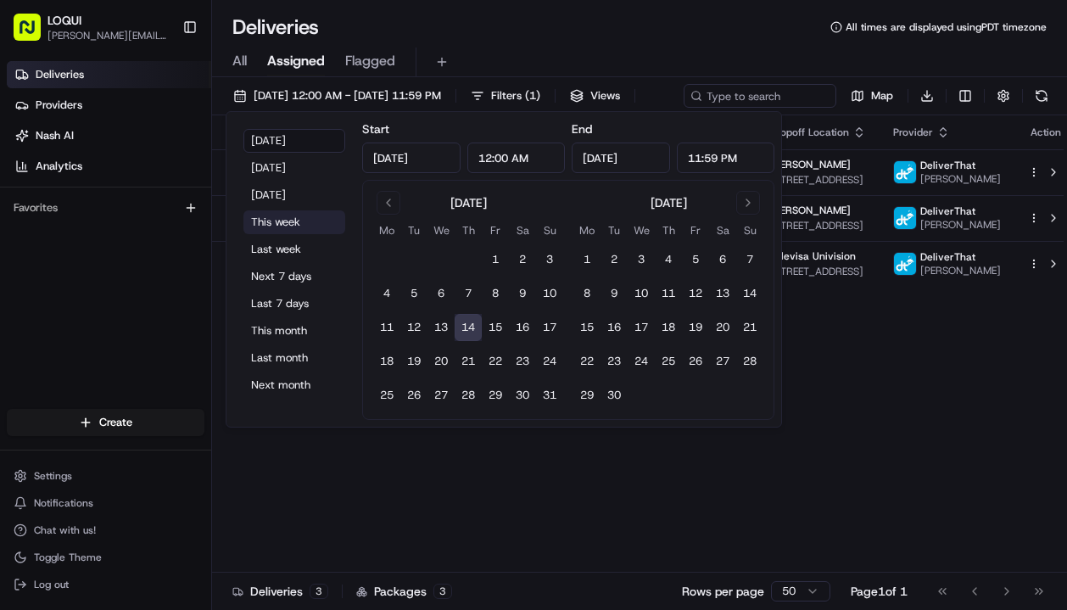
click at [298, 216] on button "This week" at bounding box center [294, 222] width 102 height 24
type input "[DATE]"
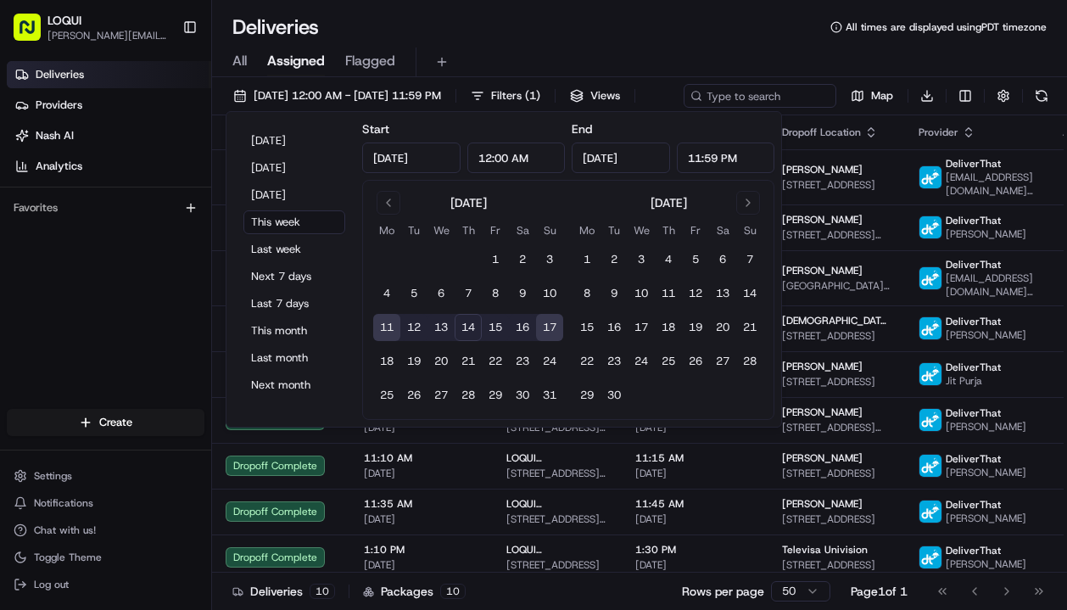
click at [384, 81] on div "[DATE] 12:00 AM - [DATE] 11:59 PM Filters ( 1 ) Views Map Download Status Origi…" at bounding box center [639, 345] width 855 height 536
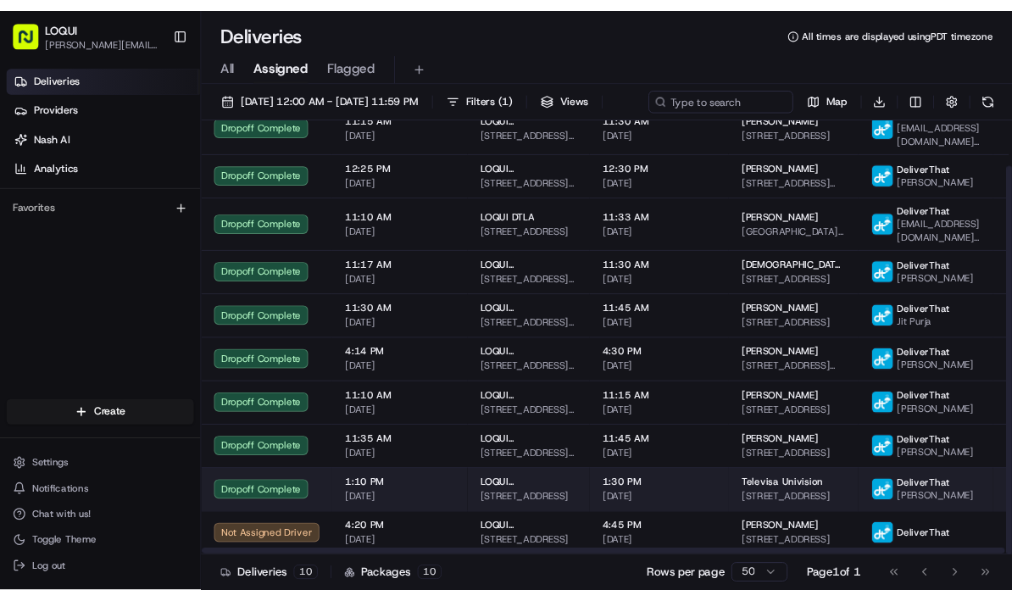
scroll to position [53, 0]
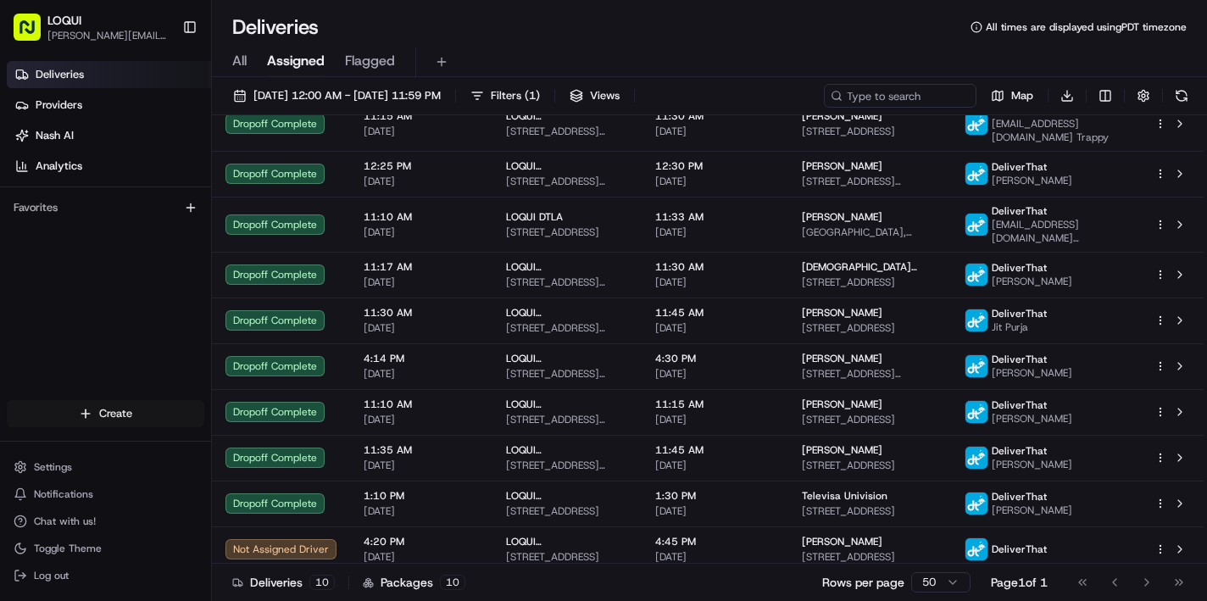
click at [120, 404] on html "LOQUI [PERSON_NAME][EMAIL_ADDRESS][DOMAIN_NAME] Toggle Sidebar Deliveries Provi…" at bounding box center [603, 300] width 1207 height 601
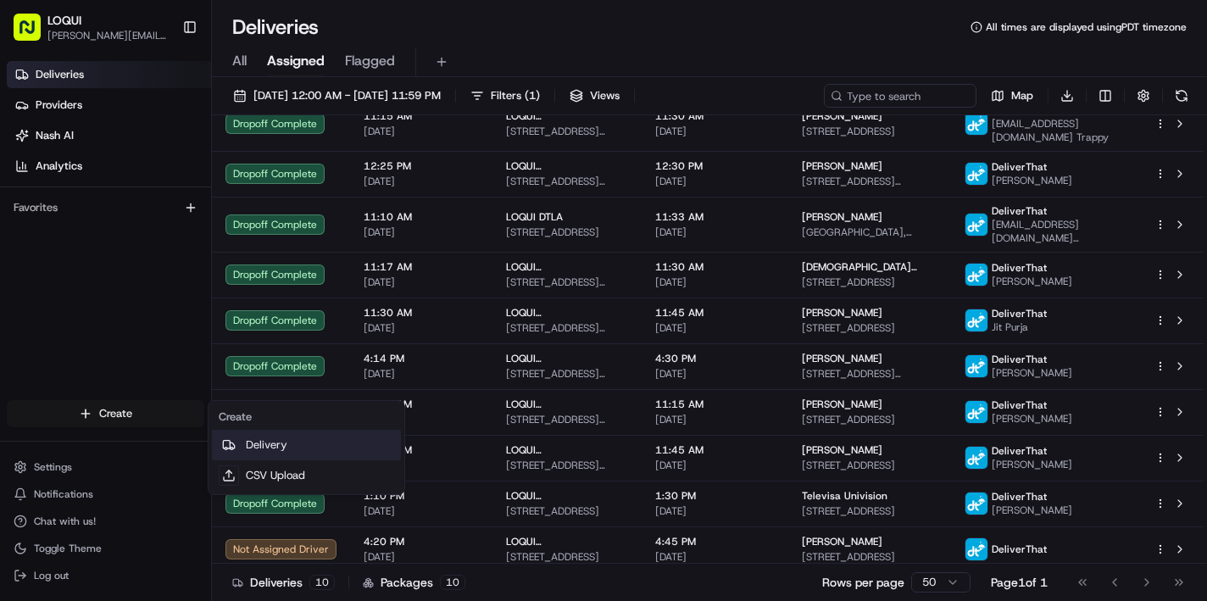
click at [270, 444] on link "Delivery" at bounding box center [306, 445] width 189 height 31
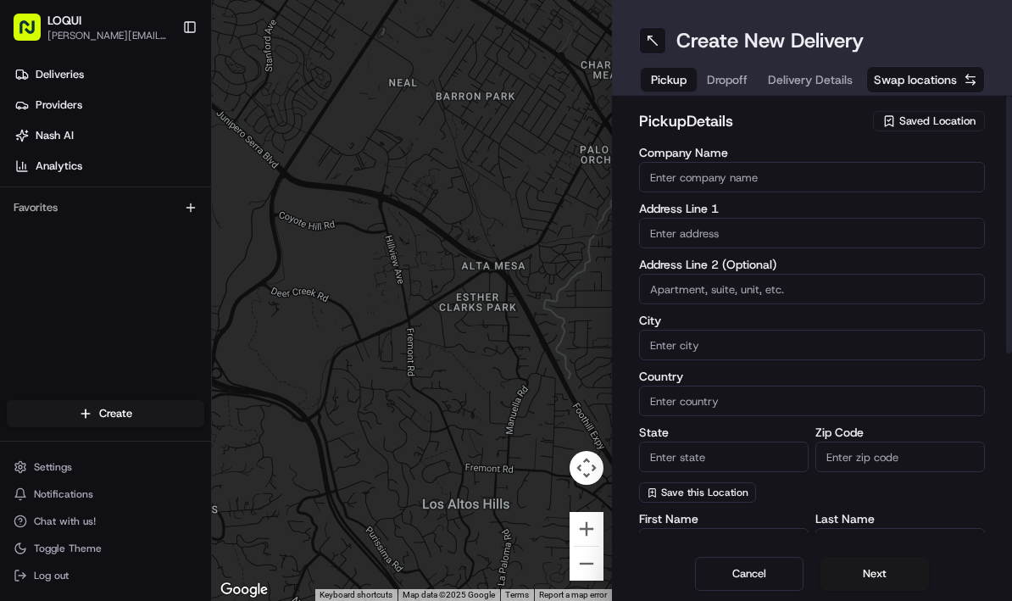
paste input "[STREET_ADDRESS]"
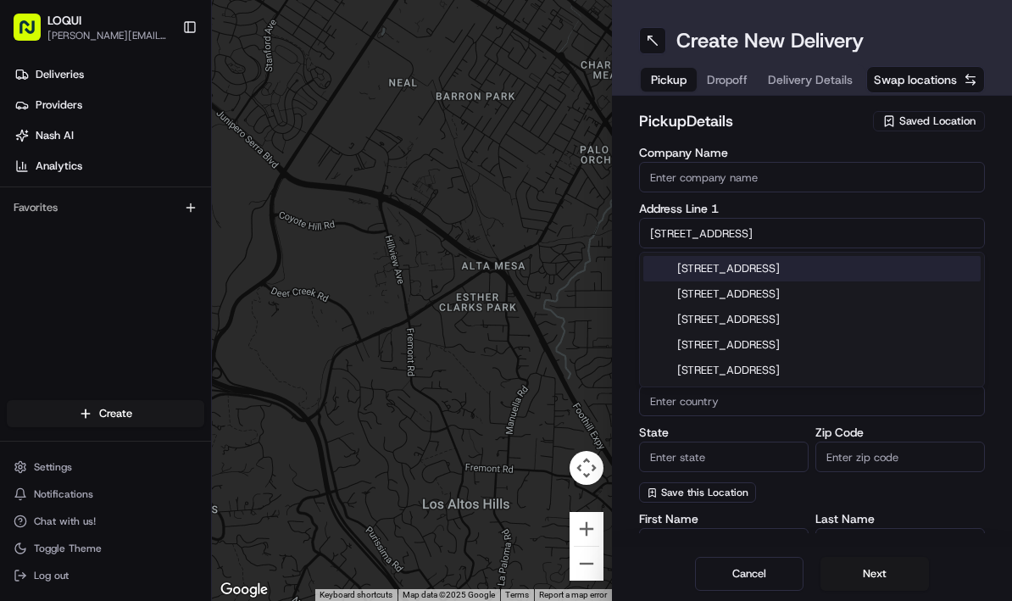
click at [776, 268] on div "[STREET_ADDRESS]" at bounding box center [811, 268] width 337 height 25
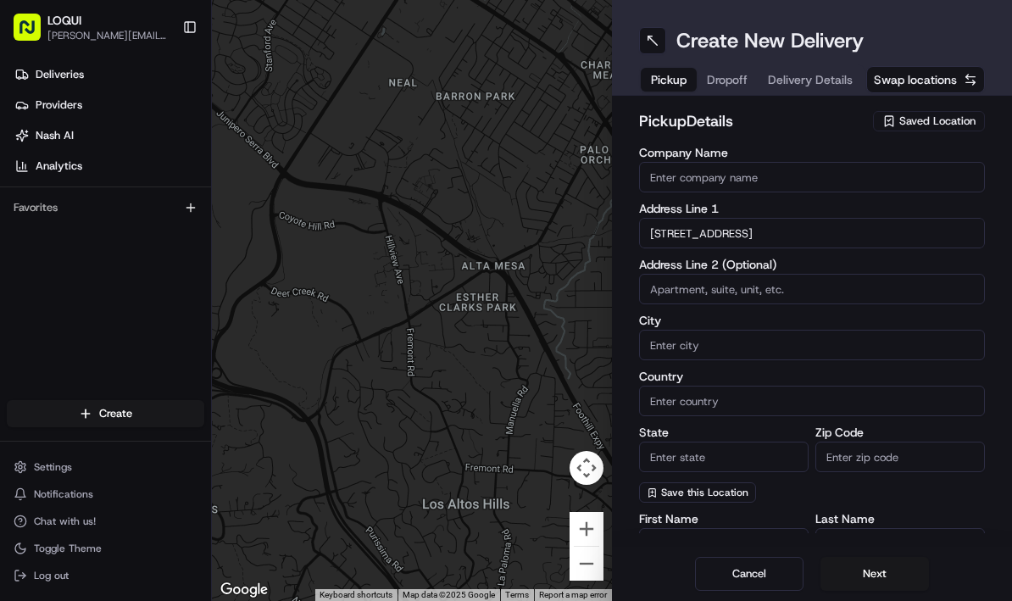
type input "[STREET_ADDRESS]"
type input "[GEOGRAPHIC_DATA]"
type input "CA"
type input "91367"
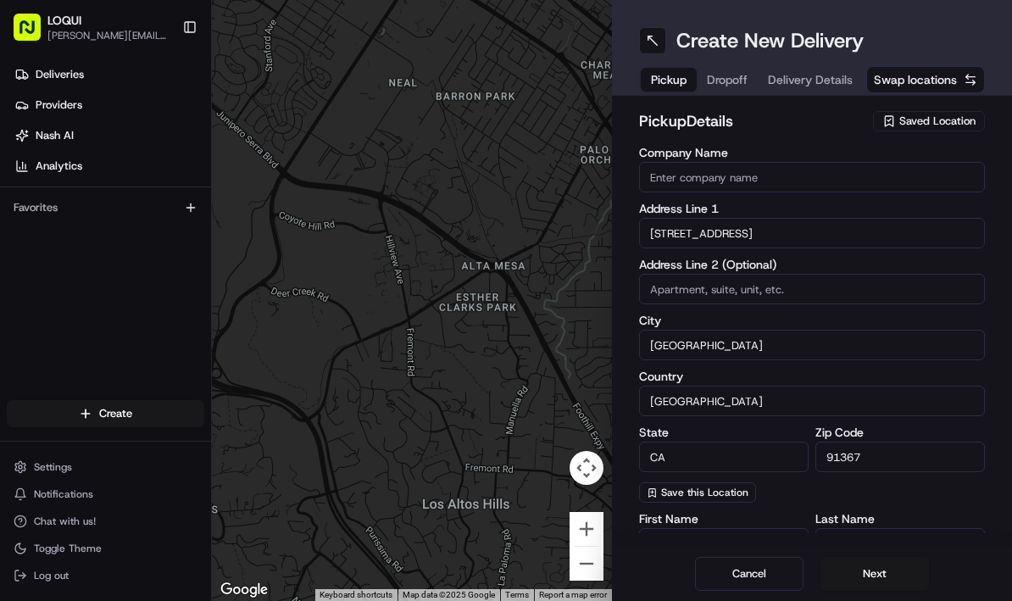
type input "[STREET_ADDRESS]"
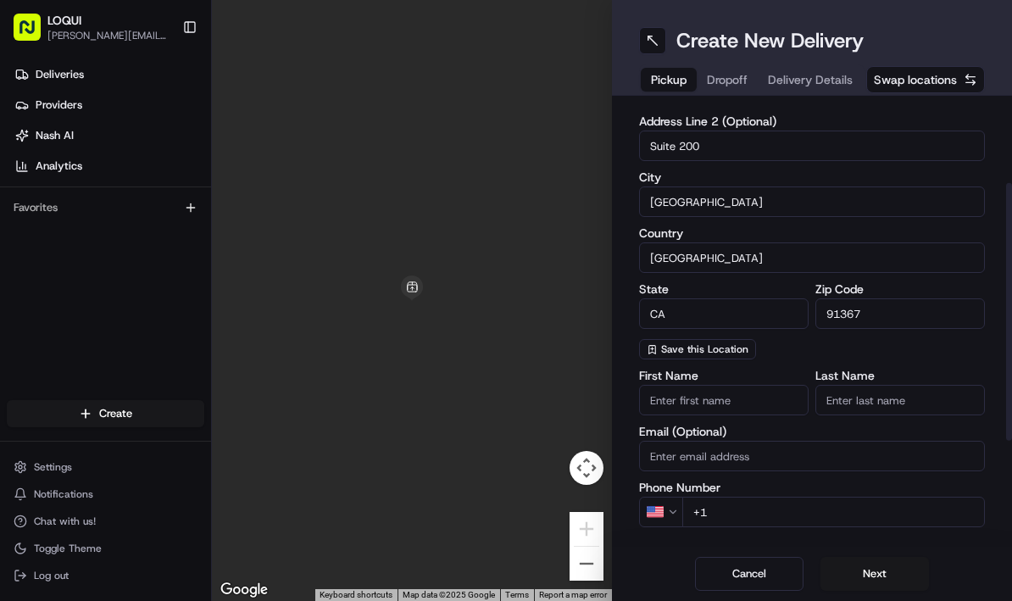
scroll to position [192, 0]
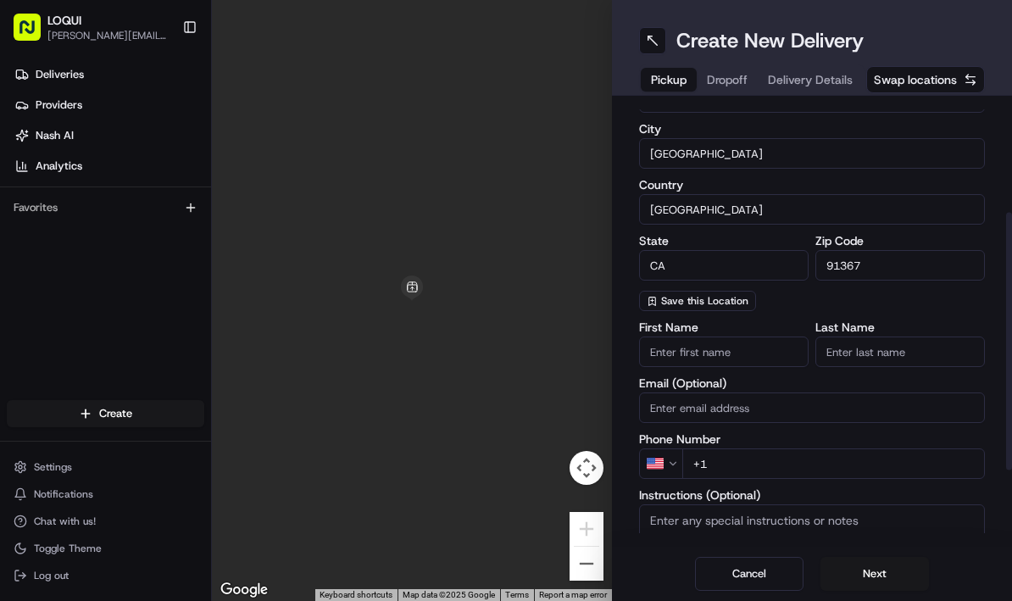
type input "Suite 200"
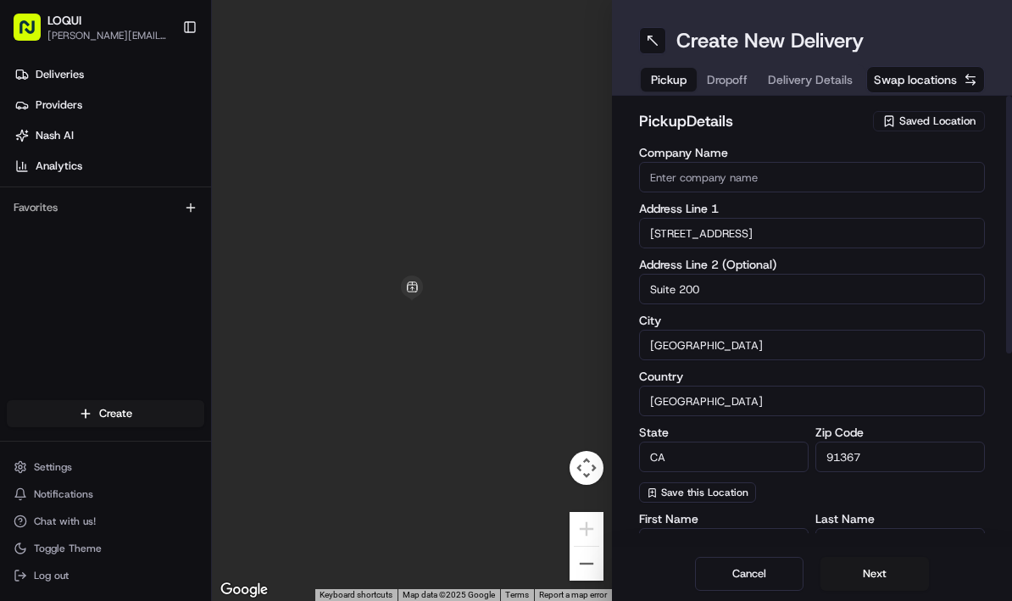
scroll to position [0, 0]
type input "[PERSON_NAME]"
click at [926, 125] on span "Saved Location" at bounding box center [938, 121] width 76 height 15
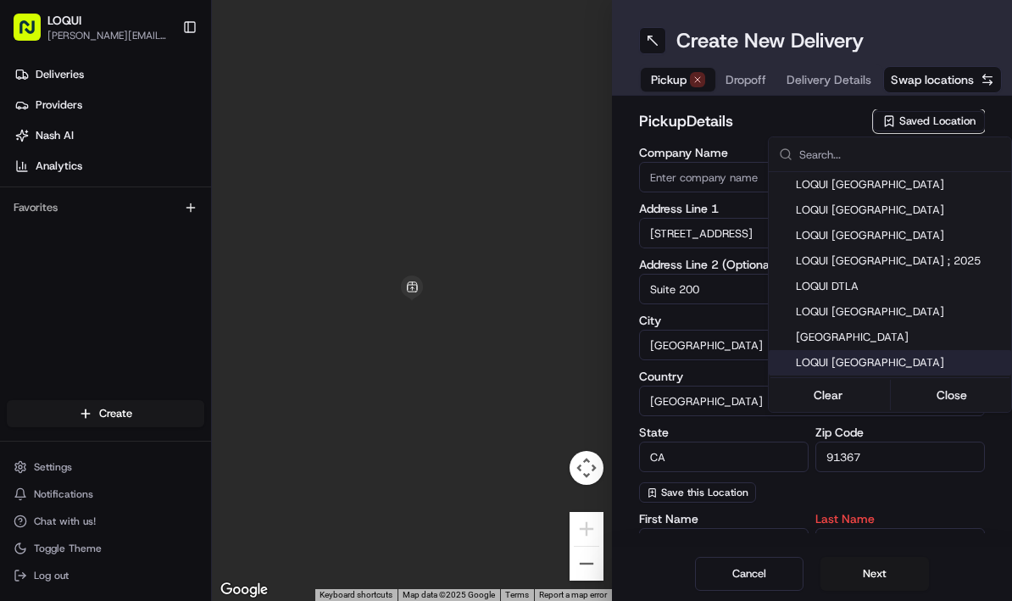
click at [866, 352] on div "LOQUI [GEOGRAPHIC_DATA]" at bounding box center [890, 362] width 242 height 25
type input "LOQUI [GEOGRAPHIC_DATA]"
type input "[STREET_ADDRESS]"
type input "#44"
type input "US"
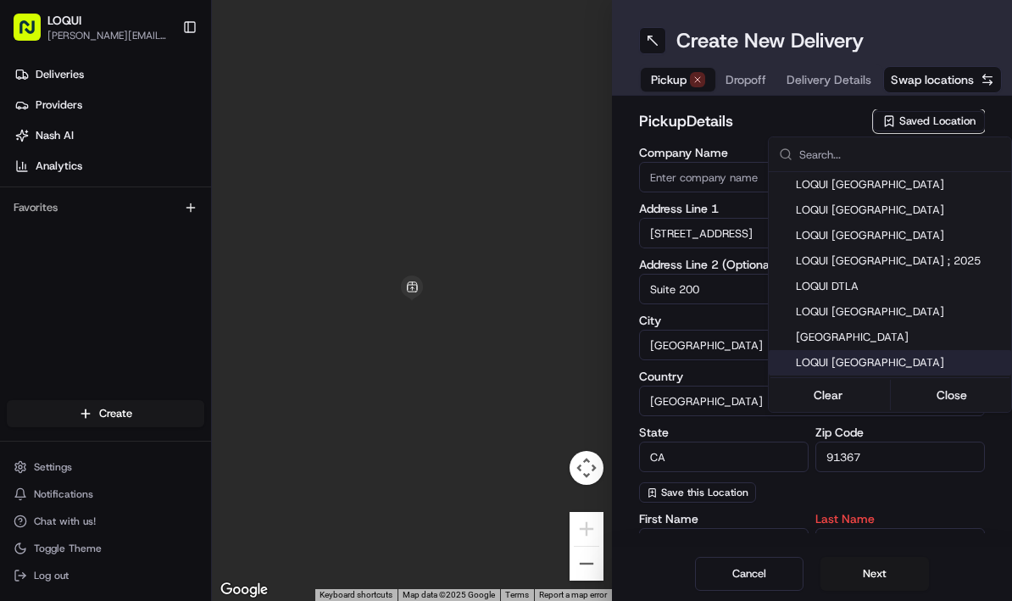
type input "91364"
type input "[PHONE_NUMBER]"
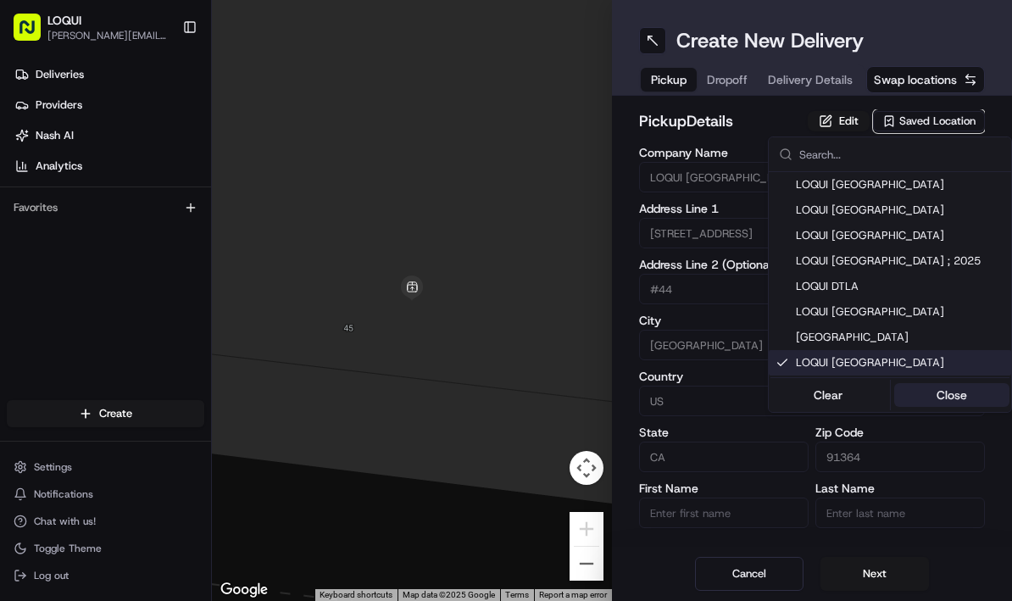
click at [952, 393] on button "Close" at bounding box center [952, 395] width 116 height 24
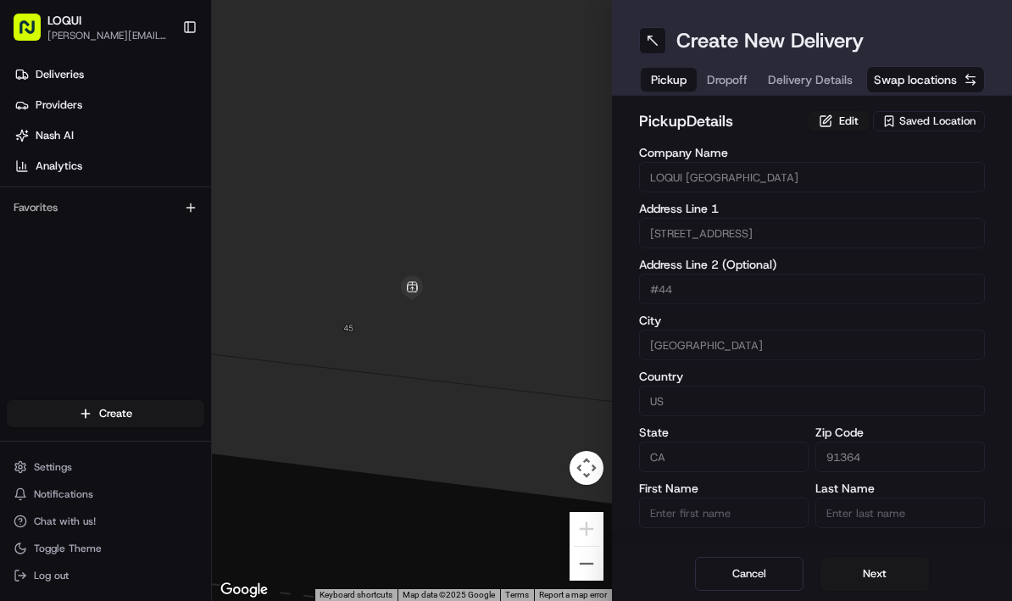
click at [736, 80] on span "Dropoff" at bounding box center [727, 79] width 41 height 17
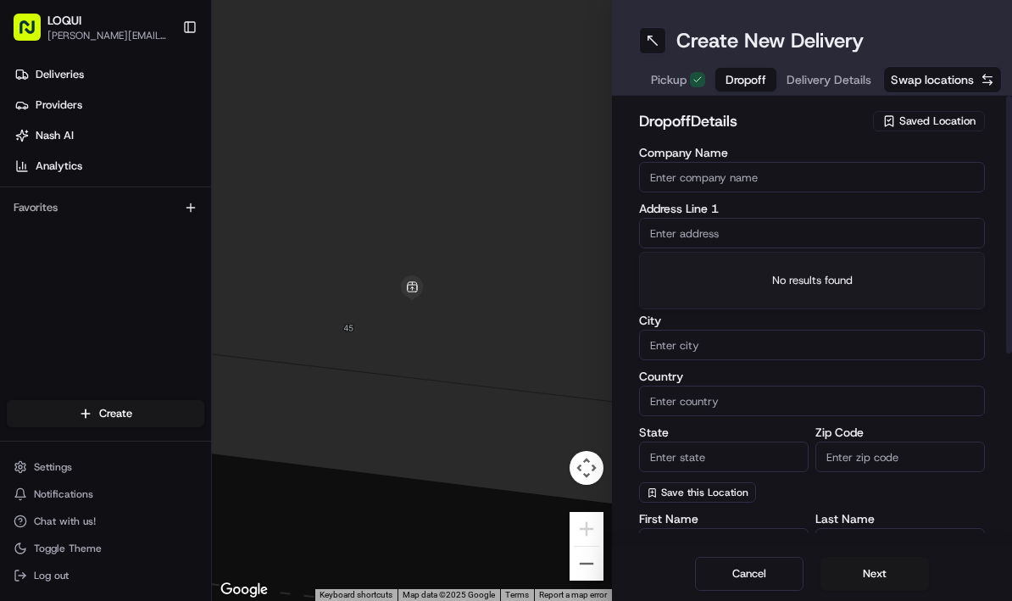
paste input "[STREET_ADDRESS]"
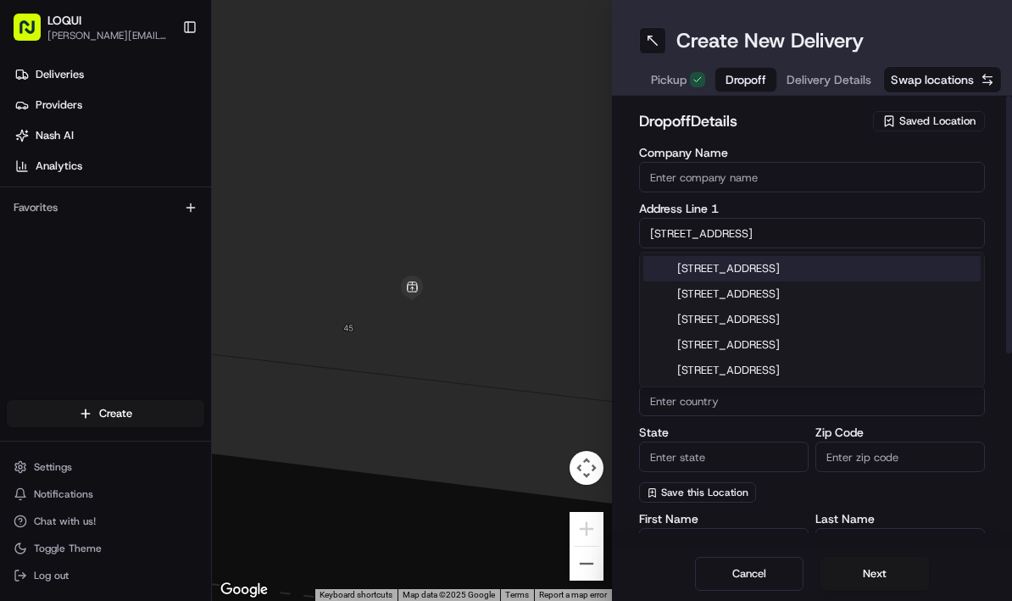
click at [722, 265] on div "[STREET_ADDRESS]" at bounding box center [811, 268] width 337 height 25
type input "[STREET_ADDRESS]"
type input "[GEOGRAPHIC_DATA]"
type input "CA"
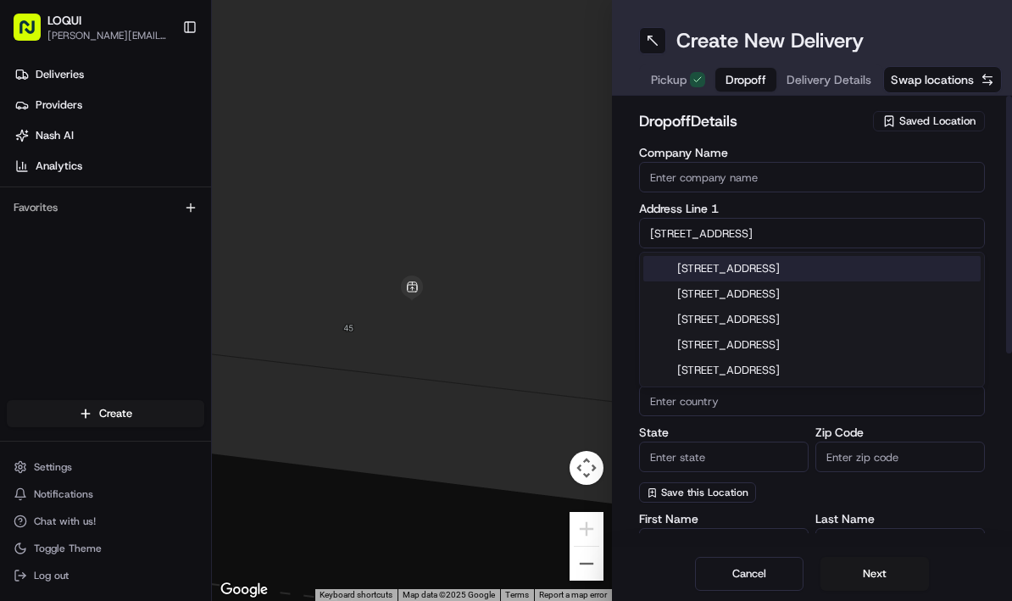
type input "91367"
type input "[STREET_ADDRESS]"
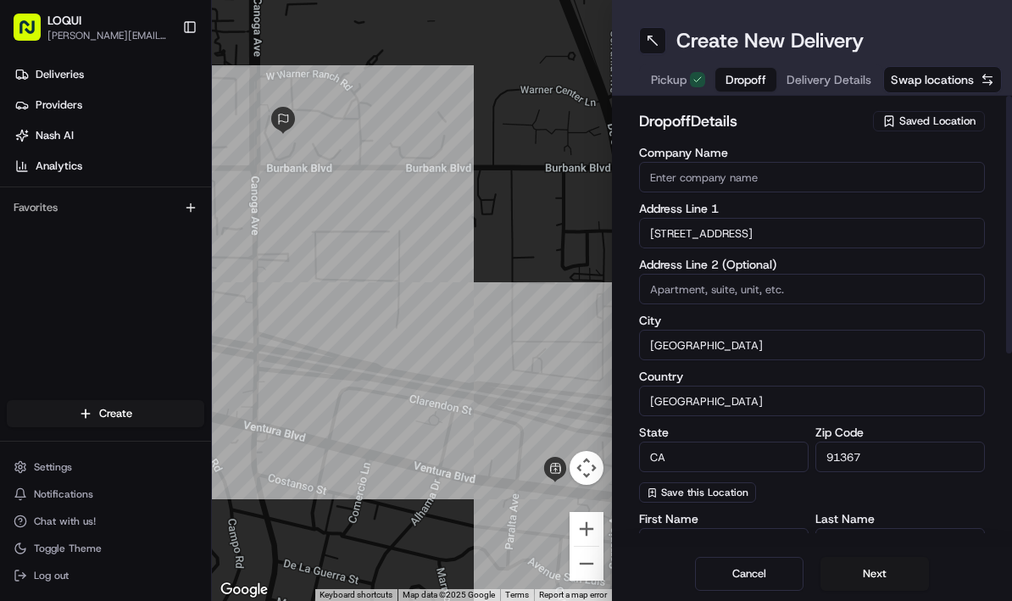
click at [689, 295] on input at bounding box center [812, 289] width 346 height 31
type input "Suite 200"
click at [716, 314] on div "Company Name Address Line 1 [STREET_ADDRESS] Address Line 2 (Optional) Suite [S…" at bounding box center [812, 325] width 346 height 356
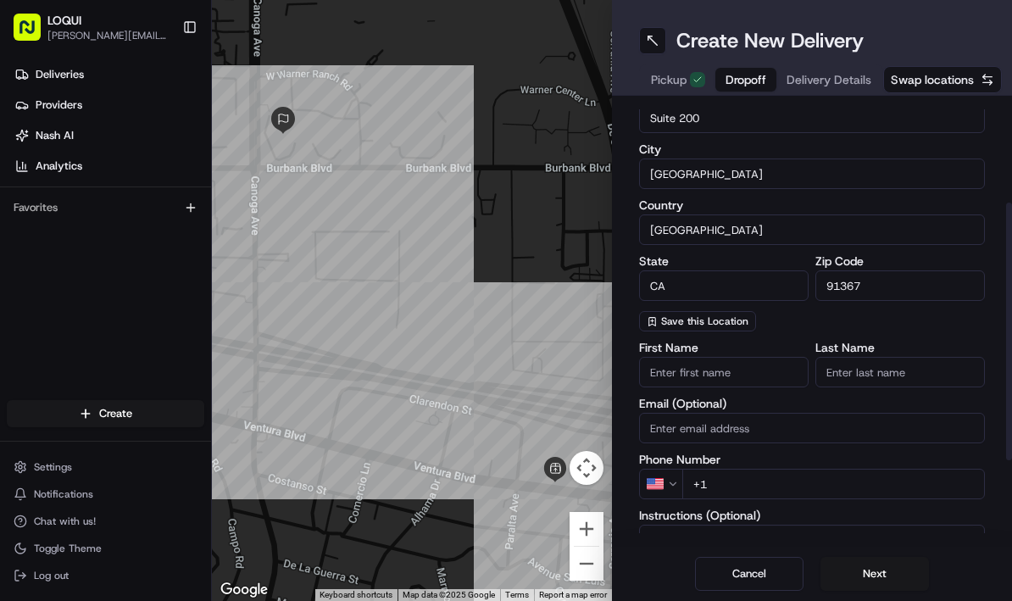
scroll to position [176, 0]
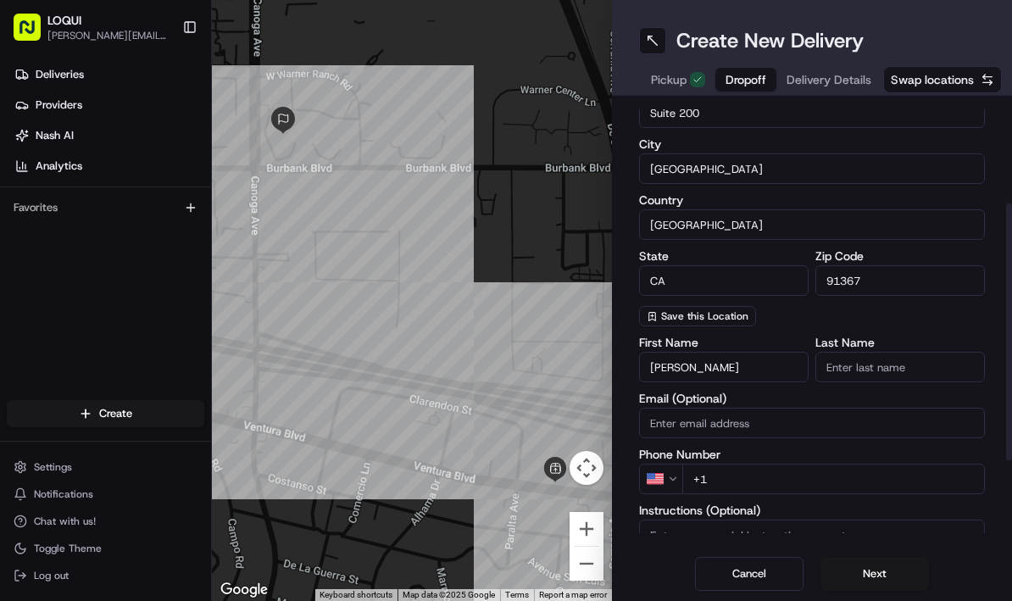
type input "[PERSON_NAME]"
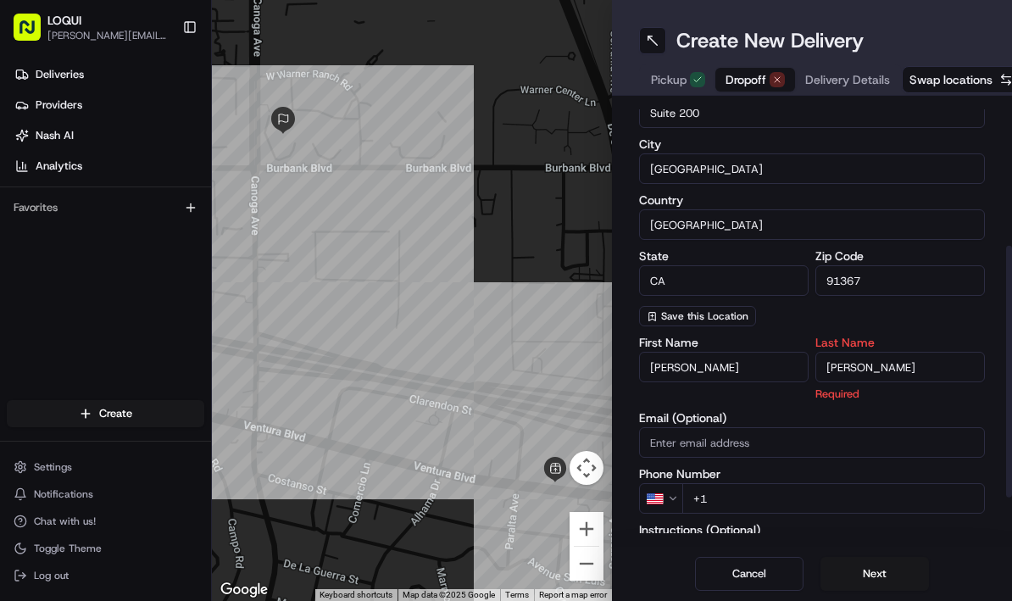
scroll to position [330, 0]
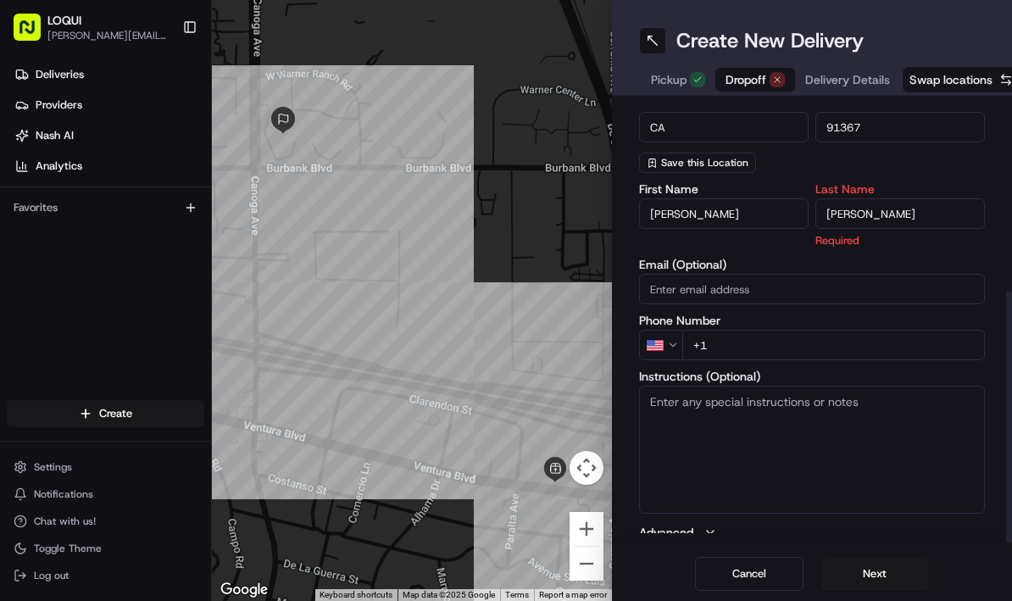
type input "[PERSON_NAME]"
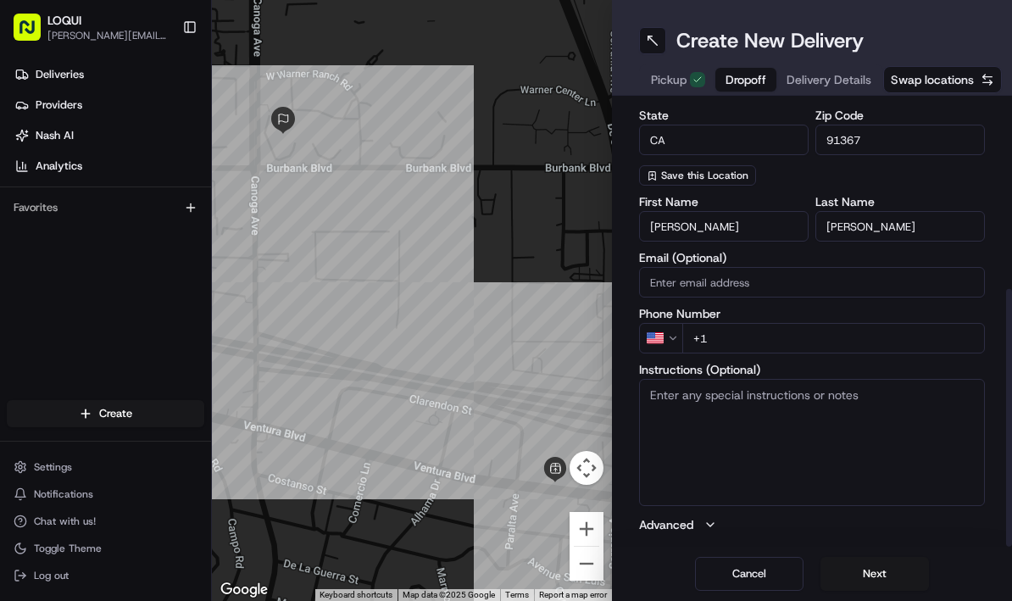
click at [715, 398] on textarea "Instructions (Optional)" at bounding box center [812, 442] width 346 height 127
type textarea "Order is for [PERSON_NAME] Leave at Reception"
click at [794, 358] on div "First Name [PERSON_NAME] Last Name [PERSON_NAME] Email (Optional) Phone Number …" at bounding box center [812, 364] width 346 height 337
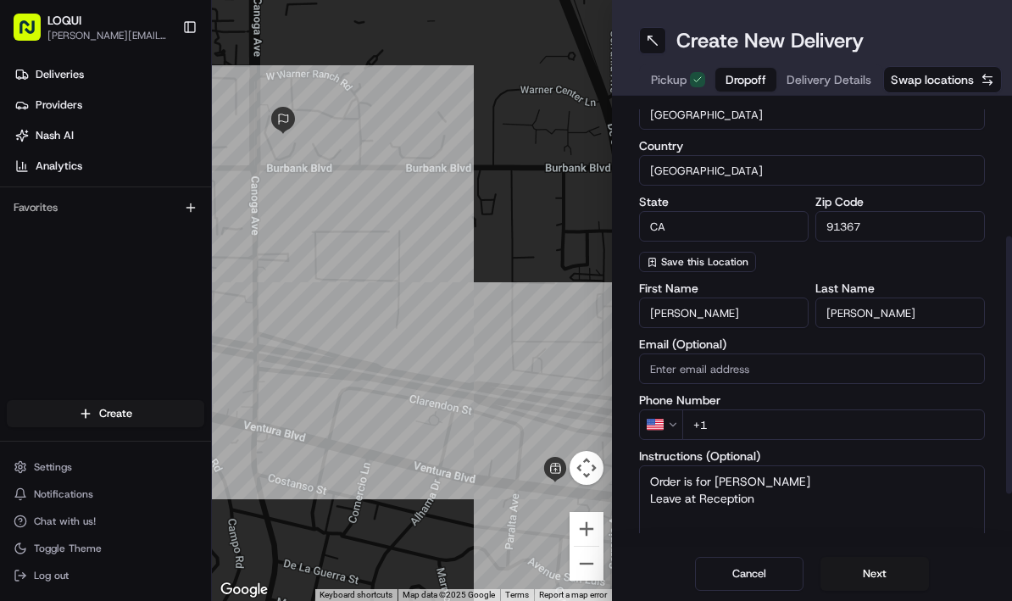
scroll to position [233, 0]
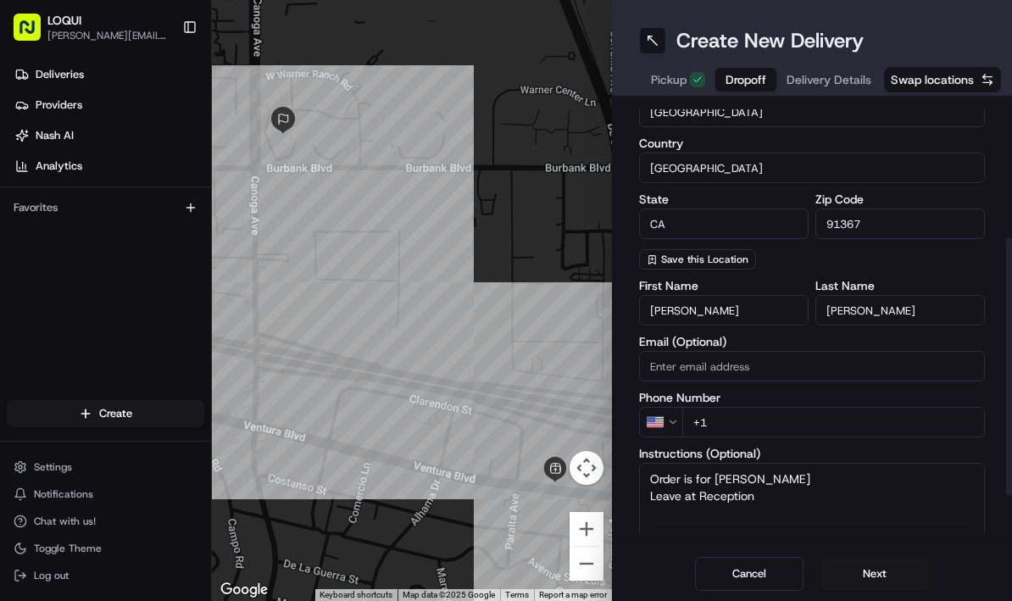
click at [751, 435] on input "+1" at bounding box center [833, 422] width 303 height 31
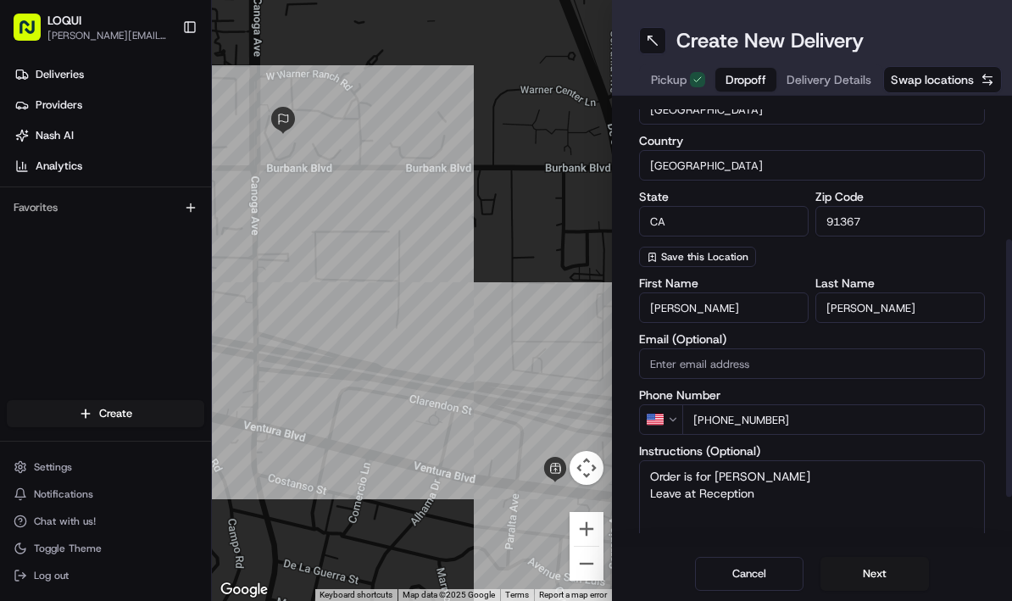
type input "[PHONE_NUMBER]"
click at [759, 388] on div "First Name [PERSON_NAME] Last Name [PERSON_NAME] Email (Optional) Phone Number …" at bounding box center [812, 445] width 346 height 337
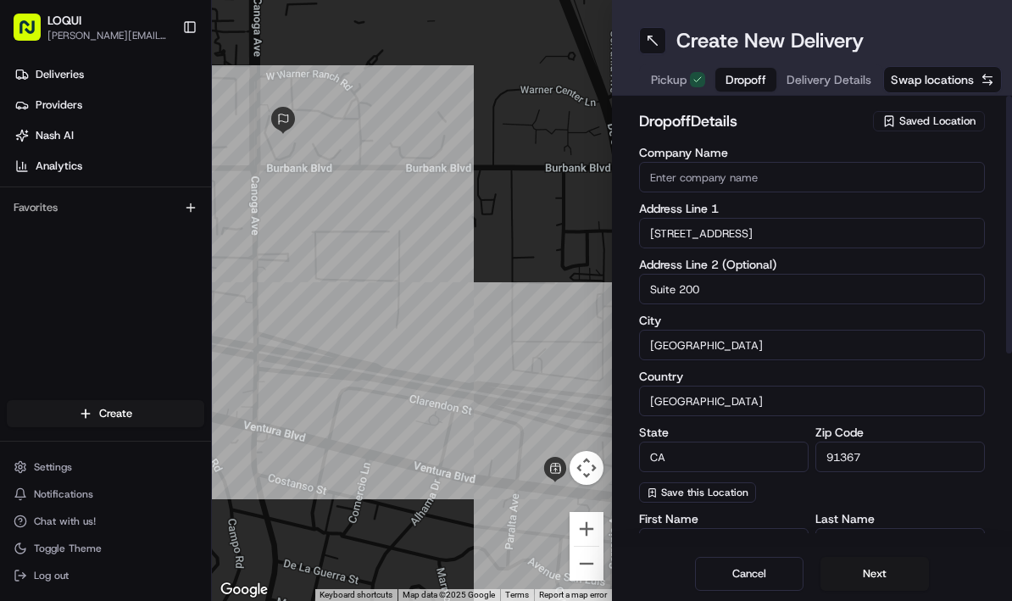
scroll to position [0, 0]
click at [777, 129] on h2 "dropoff Details" at bounding box center [751, 121] width 224 height 24
click at [887, 571] on button "Next" at bounding box center [875, 574] width 109 height 34
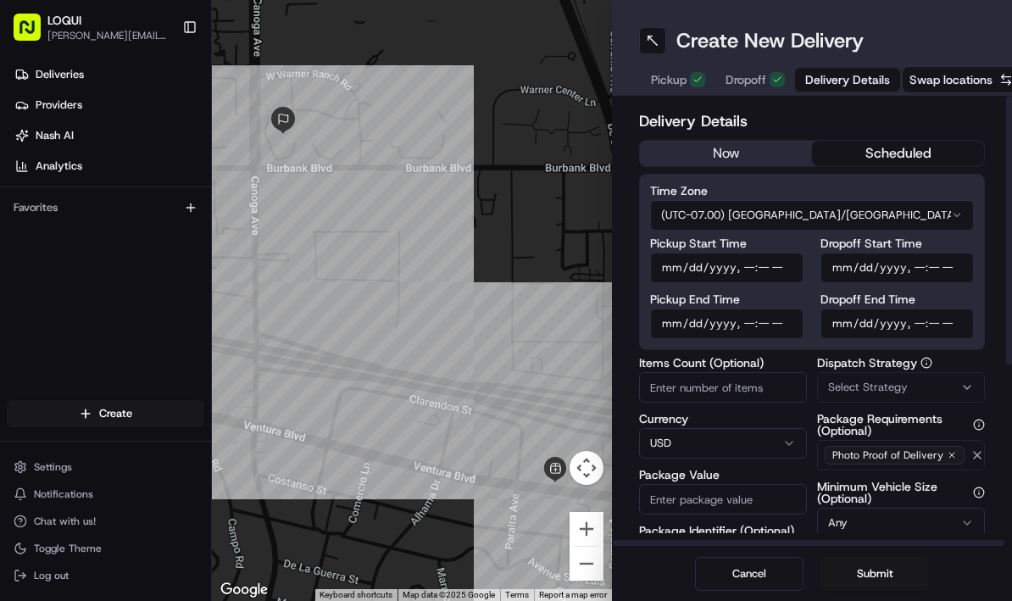
click at [910, 152] on button "scheduled" at bounding box center [898, 153] width 172 height 25
click at [668, 268] on input "Pickup Start Time" at bounding box center [726, 268] width 153 height 31
type input "[DATE]T23:03"
click at [854, 265] on input "Dropoff Start Time" at bounding box center [897, 268] width 153 height 31
type input "[DATE]T23:03"
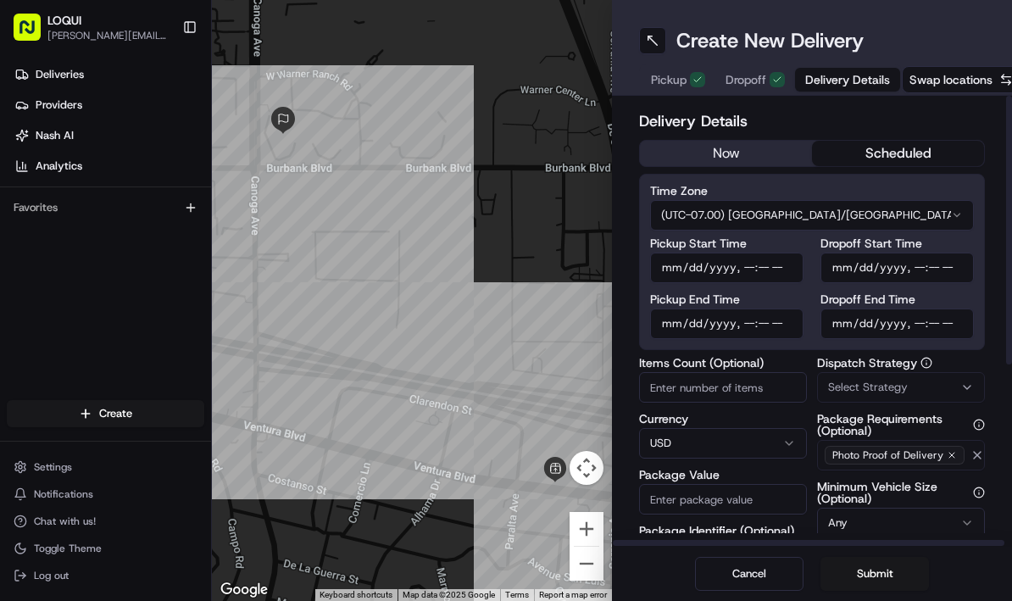
click at [691, 323] on input "Pickup End Time" at bounding box center [726, 324] width 153 height 31
type input "[DATE]T23:03"
click at [861, 321] on input "Dropoff End Time" at bounding box center [897, 324] width 153 height 31
click at [941, 322] on input "Dropoff End Time" at bounding box center [897, 324] width 153 height 31
type input "[DATE]T23:45"
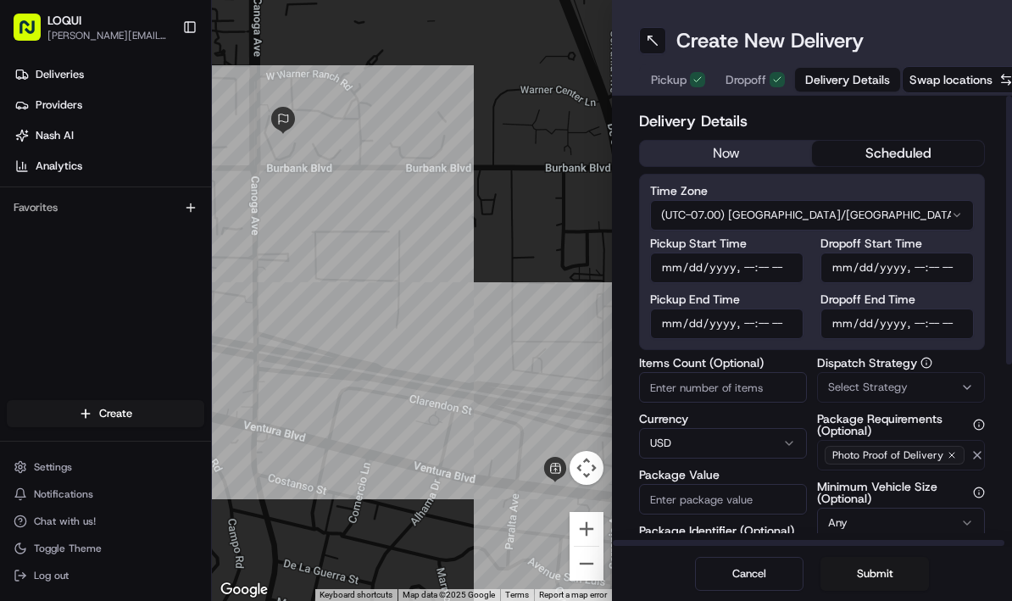
click at [936, 266] on input "Dropoff Start Time" at bounding box center [897, 268] width 153 height 31
type input "[DATE]T23:35"
click at [805, 290] on div "Pickup Start Time Pickup End Time Dropoff Start Time Dropoff End Time" at bounding box center [812, 288] width 324 height 102
click at [764, 325] on input "Pickup End Time" at bounding box center [726, 324] width 153 height 31
type input "[DATE]T23:25"
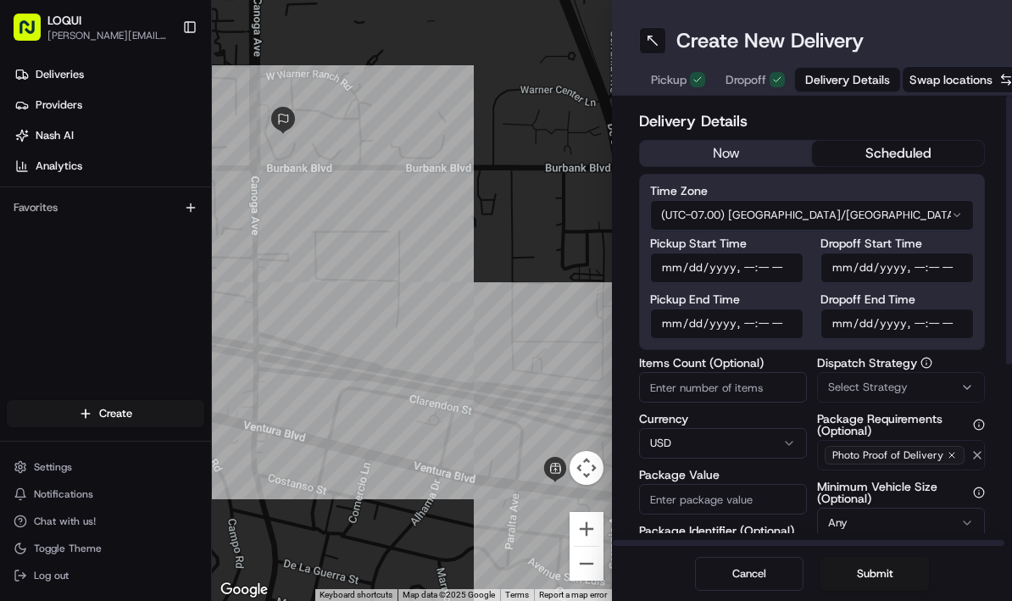
click at [769, 272] on input "Pickup Start Time" at bounding box center [726, 268] width 153 height 31
click at [815, 292] on div "Pickup Start Time Pickup End Time Dropoff Start Time Dropoff End Time" at bounding box center [812, 288] width 324 height 102
click at [783, 266] on input "Pickup Start Time" at bounding box center [726, 268] width 153 height 31
type input "[DATE]T11:20"
click at [789, 328] on input "Pickup End Time" at bounding box center [726, 324] width 153 height 31
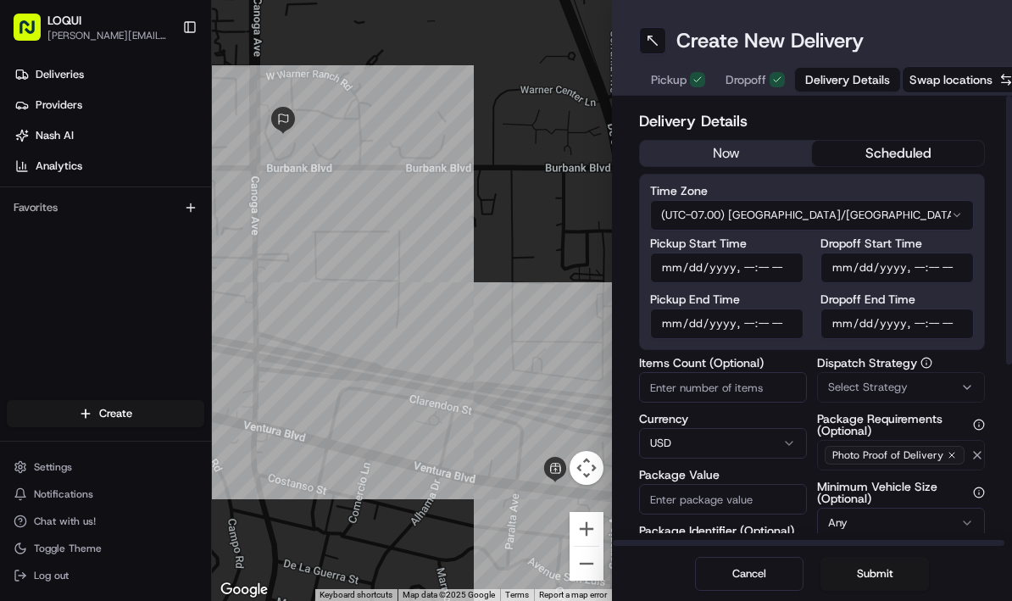
type input "[DATE]T11:25"
click at [955, 326] on input "Dropoff End Time" at bounding box center [897, 324] width 153 height 31
type input "[DATE]T11:45"
click at [958, 269] on input "Dropoff Start Time" at bounding box center [897, 268] width 153 height 31
type input "[DATE]T11:35"
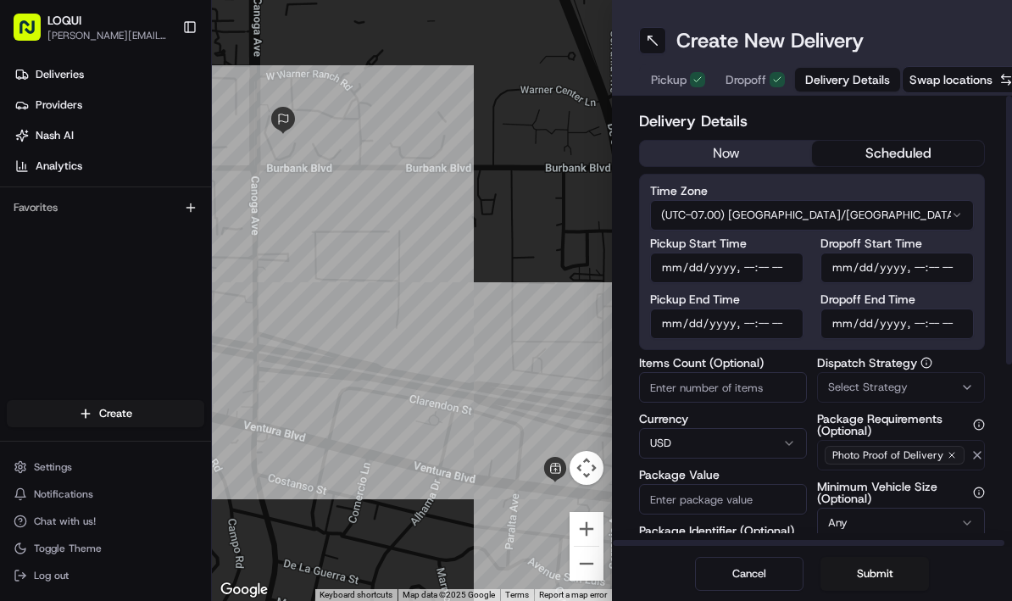
click at [957, 281] on input "Dropoff Start Time" at bounding box center [897, 268] width 153 height 31
click at [959, 298] on label "Dropoff End Time" at bounding box center [897, 299] width 153 height 12
click at [959, 309] on input "Dropoff End Time" at bounding box center [897, 324] width 153 height 31
click at [808, 352] on div "Delivery Details now scheduled Time Zone (UTC-07.00) America/[GEOGRAPHIC_DATA] …" at bounding box center [812, 464] width 346 height 710
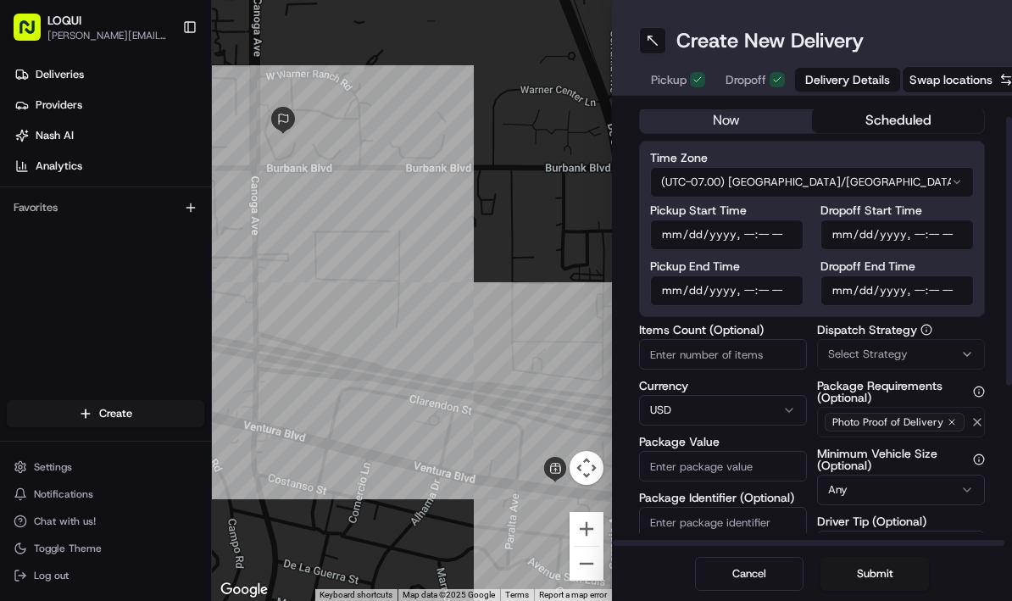
click at [725, 353] on input "Items Count (Optional)" at bounding box center [723, 354] width 168 height 31
type input "2"
click at [815, 376] on div "Items Count (Optional) Currency USD Package Value Package Identifier (Optional)…" at bounding box center [812, 491] width 346 height 334
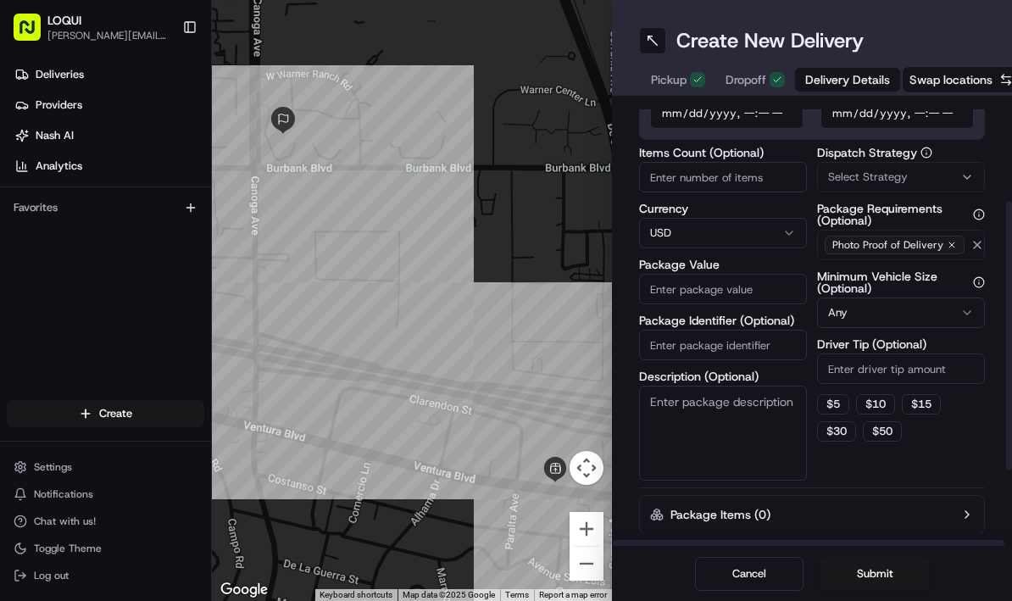
scroll to position [232, 0]
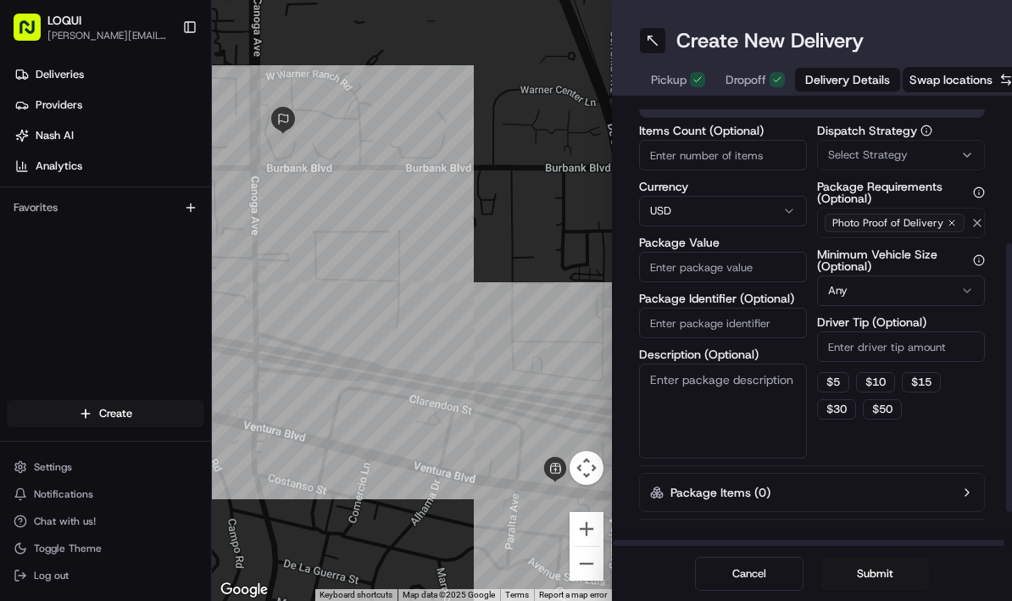
click at [747, 384] on textarea "Description (Optional)" at bounding box center [723, 411] width 168 height 95
type textarea "2-3 large bags"
drag, startPoint x: 742, startPoint y: 159, endPoint x: 614, endPoint y: 162, distance: 128.1
click at [614, 162] on div "Delivery Details now scheduled Time Zone (UTC-07.00) [GEOGRAPHIC_DATA]/[GEOGRAP…" at bounding box center [812, 321] width 400 height 451
drag, startPoint x: 745, startPoint y: 159, endPoint x: 627, endPoint y: 159, distance: 118.7
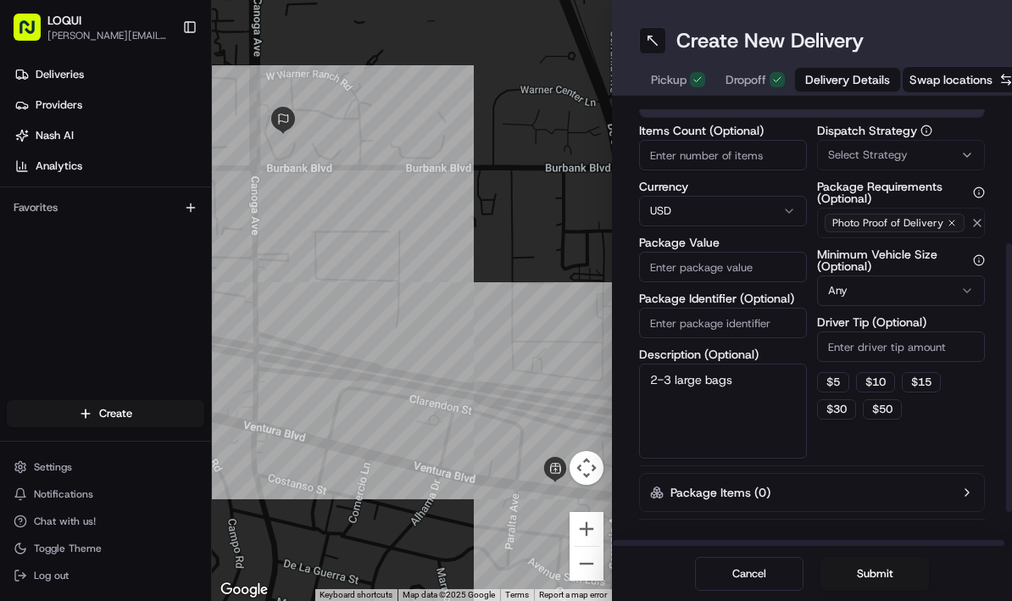
click at [627, 159] on div "Delivery Details now scheduled Time Zone (UTC-07.00) [GEOGRAPHIC_DATA]/[GEOGRAP…" at bounding box center [812, 321] width 400 height 451
type input "3"
click at [811, 182] on div "Items Count (Optional) 3 Currency USD Package Value Package Identifier (Optiona…" at bounding box center [812, 292] width 346 height 334
click at [750, 268] on input "Package Value" at bounding box center [723, 267] width 168 height 31
type input "300"
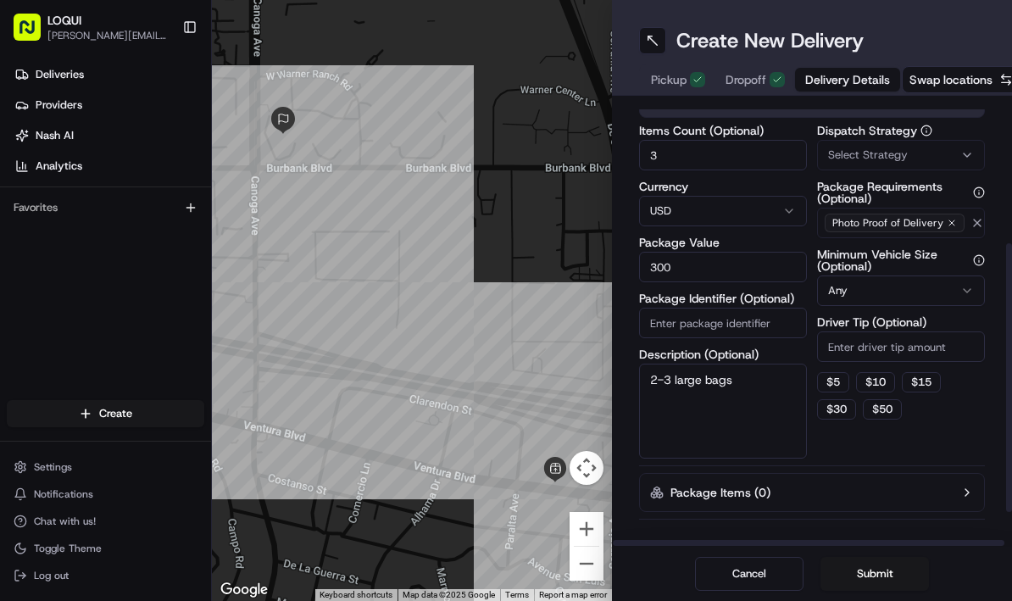
click at [883, 337] on input "Driver Tip (Optional)" at bounding box center [901, 346] width 168 height 31
type input "20"
click at [810, 314] on div "Items Count (Optional) 3 Currency USD Package Value 300 Package Identifier (Opt…" at bounding box center [812, 292] width 346 height 334
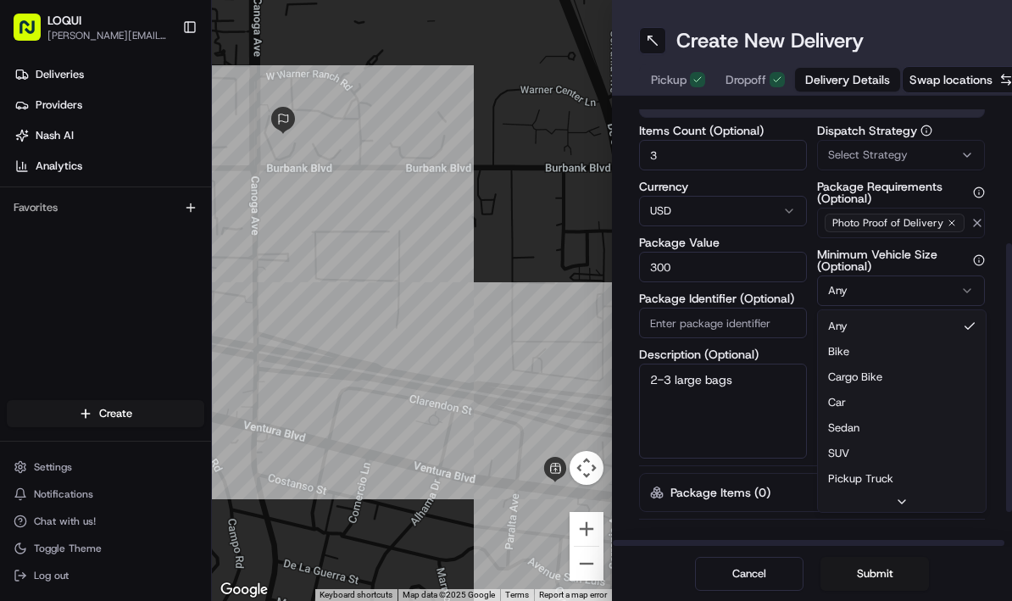
click at [840, 290] on html "LOQUI [PERSON_NAME][EMAIL_ADDRESS][DOMAIN_NAME] Toggle Sidebar Deliveries Provi…" at bounding box center [506, 300] width 1012 height 601
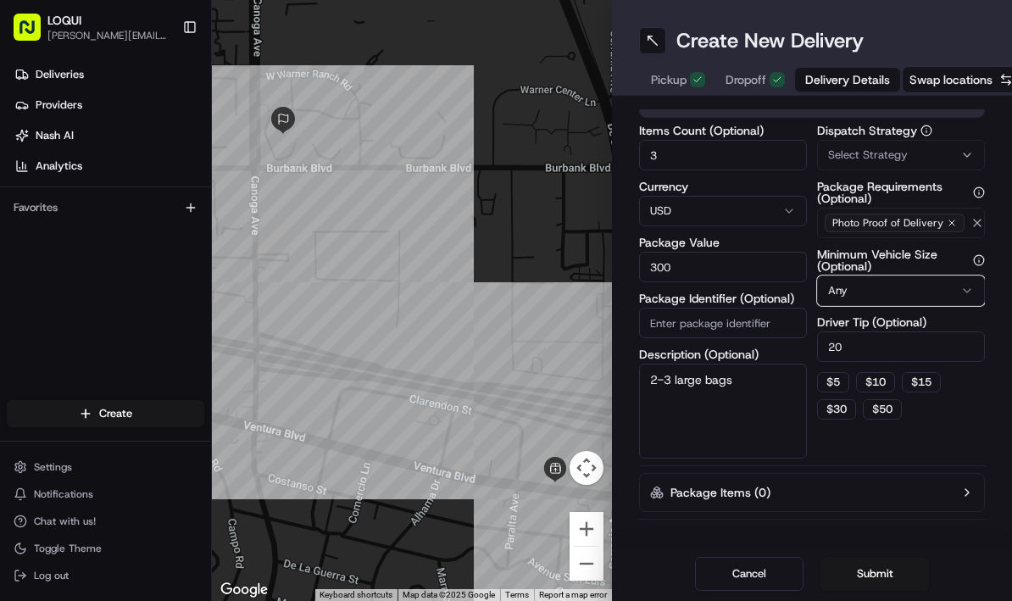
click at [853, 290] on html "LOQUI [PERSON_NAME][EMAIL_ADDRESS][DOMAIN_NAME] Toggle Sidebar Deliveries Provi…" at bounding box center [506, 300] width 1012 height 601
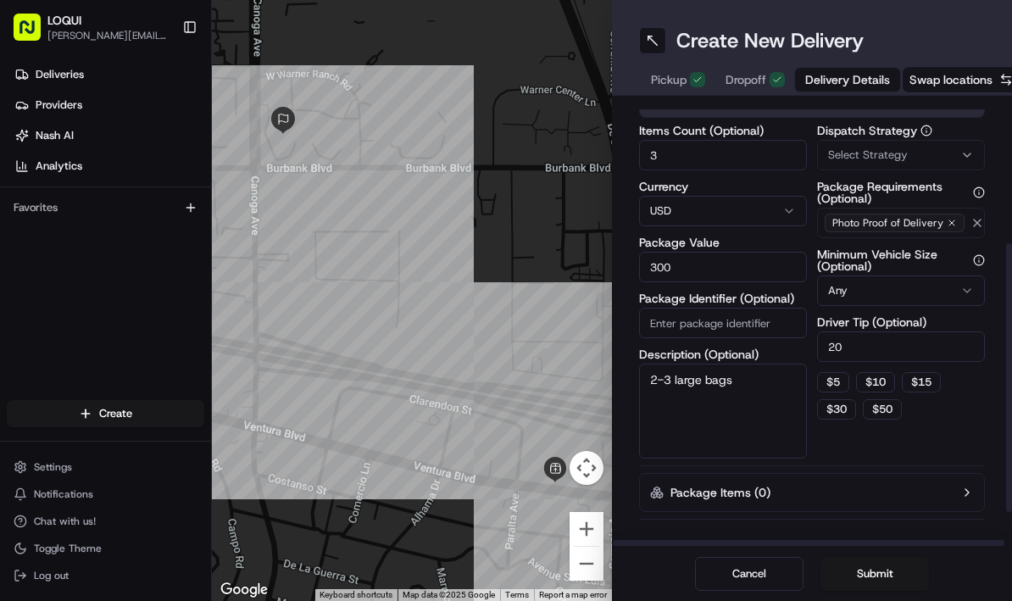
click at [810, 287] on div "Items Count (Optional) 3 Currency USD Package Value 300 Package Identifier (Opt…" at bounding box center [812, 292] width 346 height 334
click at [810, 274] on div "Items Count (Optional) 3 Currency USD Package Value 300 Package Identifier (Opt…" at bounding box center [812, 292] width 346 height 334
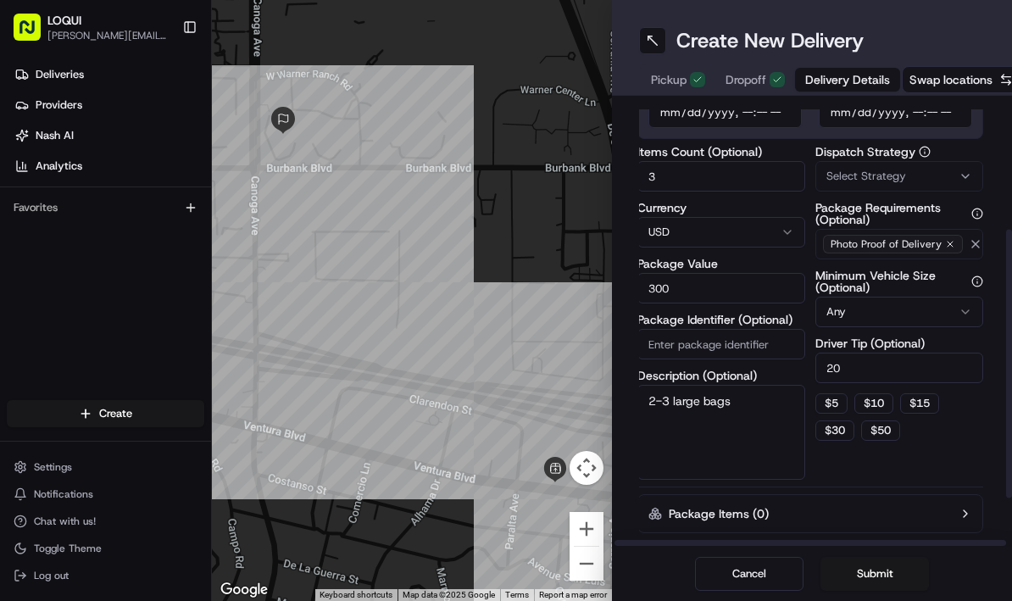
scroll to position [191, 2]
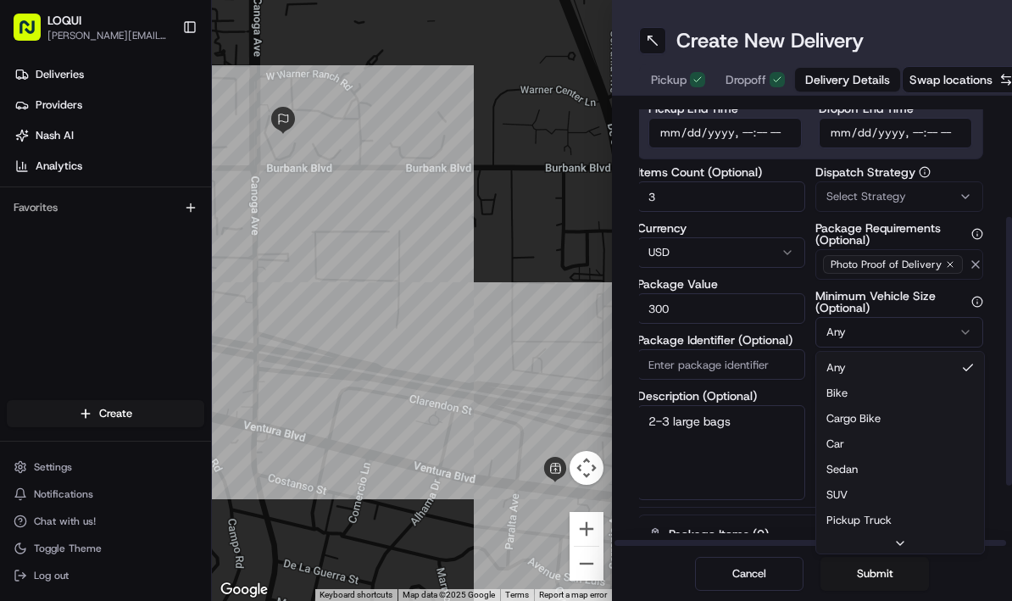
click at [844, 331] on html "LOQUI [PERSON_NAME][EMAIL_ADDRESS][DOMAIN_NAME] Toggle Sidebar Deliveries Provi…" at bounding box center [506, 300] width 1012 height 601
click at [873, 327] on html "LOQUI [PERSON_NAME][EMAIL_ADDRESS][DOMAIN_NAME] Toggle Sidebar Deliveries Provi…" at bounding box center [506, 300] width 1012 height 601
click at [809, 288] on div "Items Count (Optional) 3 Currency USD Package Value 300 Package Identifier (Opt…" at bounding box center [811, 333] width 346 height 334
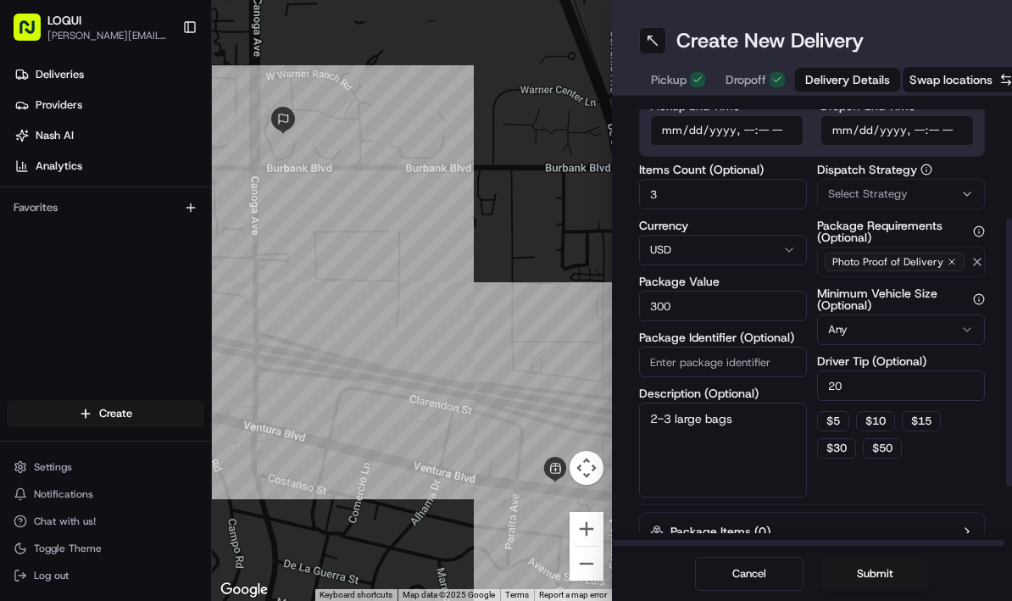
scroll to position [192, 0]
click at [873, 573] on button "Submit" at bounding box center [875, 574] width 109 height 34
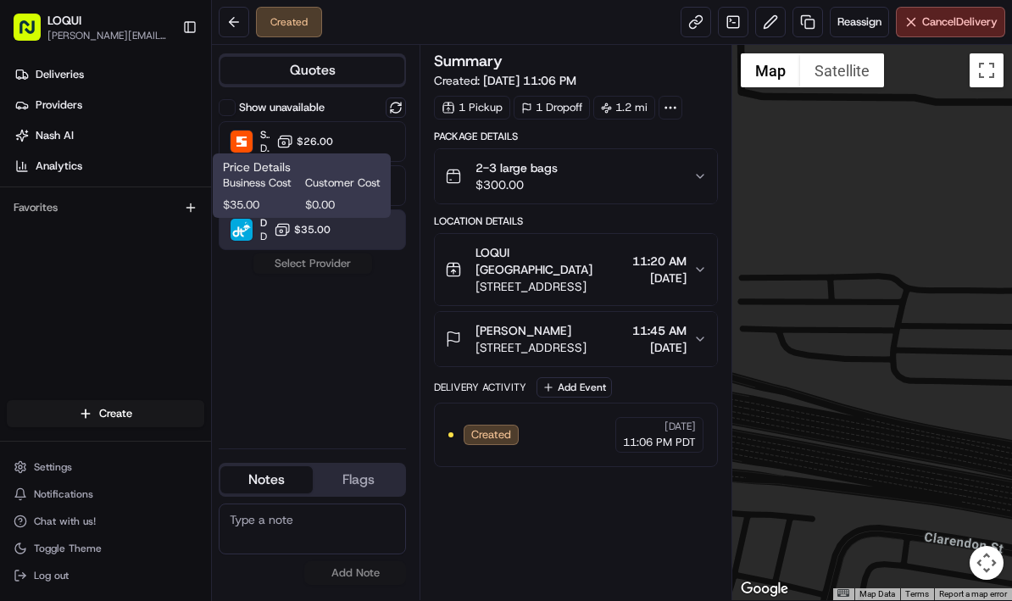
click at [315, 226] on span "$35.00" at bounding box center [312, 230] width 36 height 14
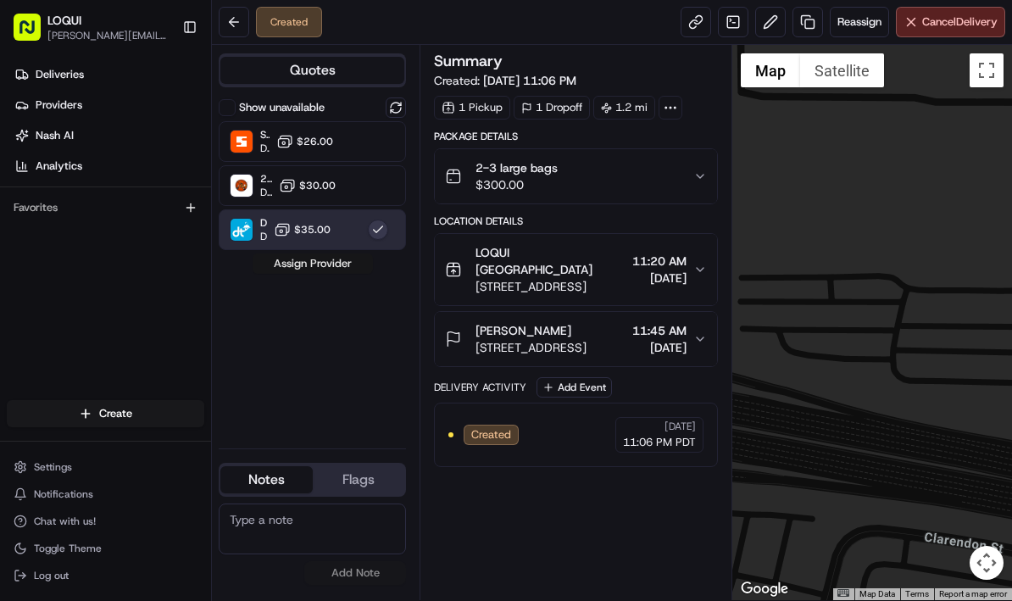
click at [331, 261] on button "Assign Provider" at bounding box center [313, 263] width 120 height 20
